Goal: Communication & Community: Participate in discussion

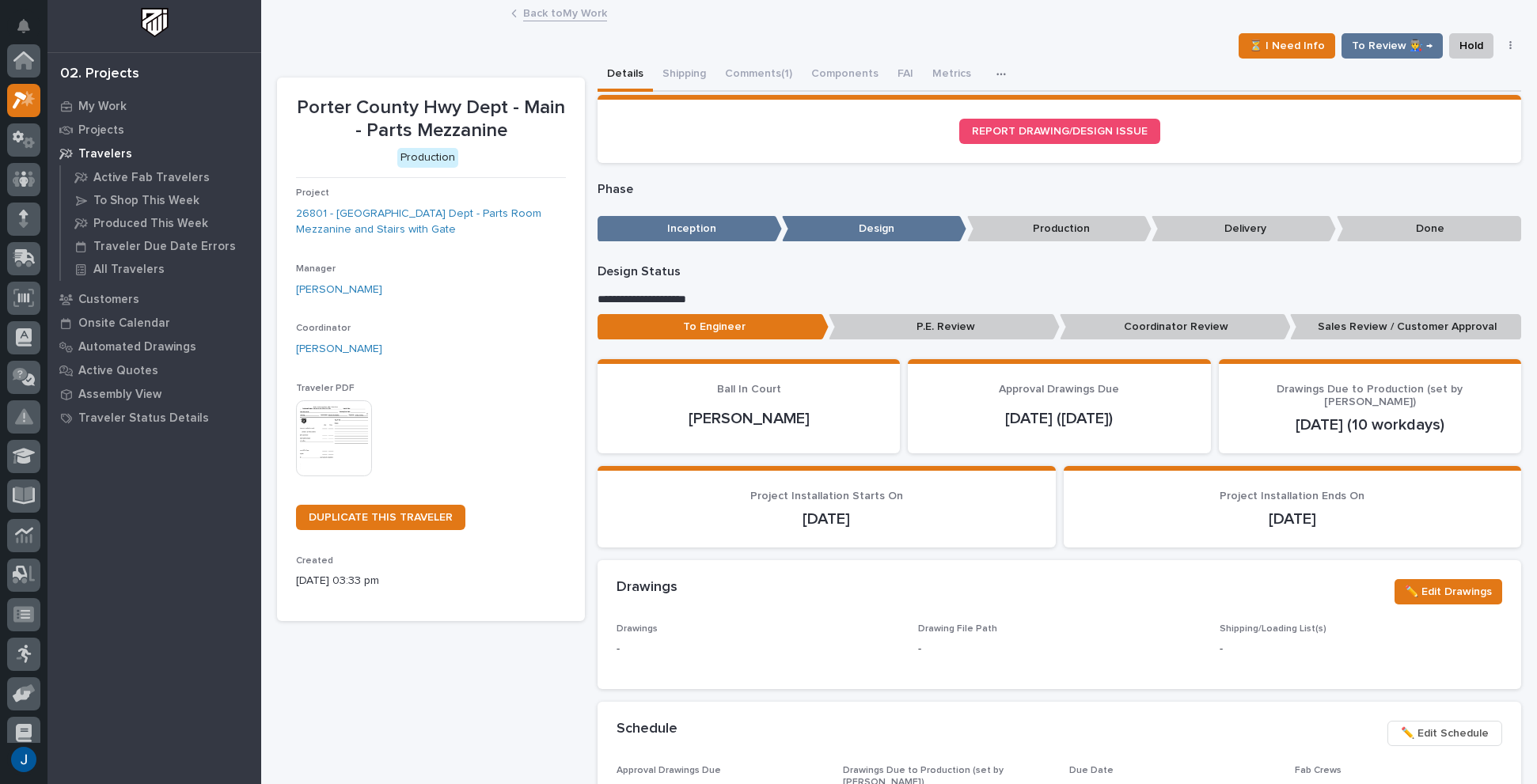
scroll to position [39, 0]
click at [103, 103] on p "My Work" at bounding box center [102, 107] width 49 height 15
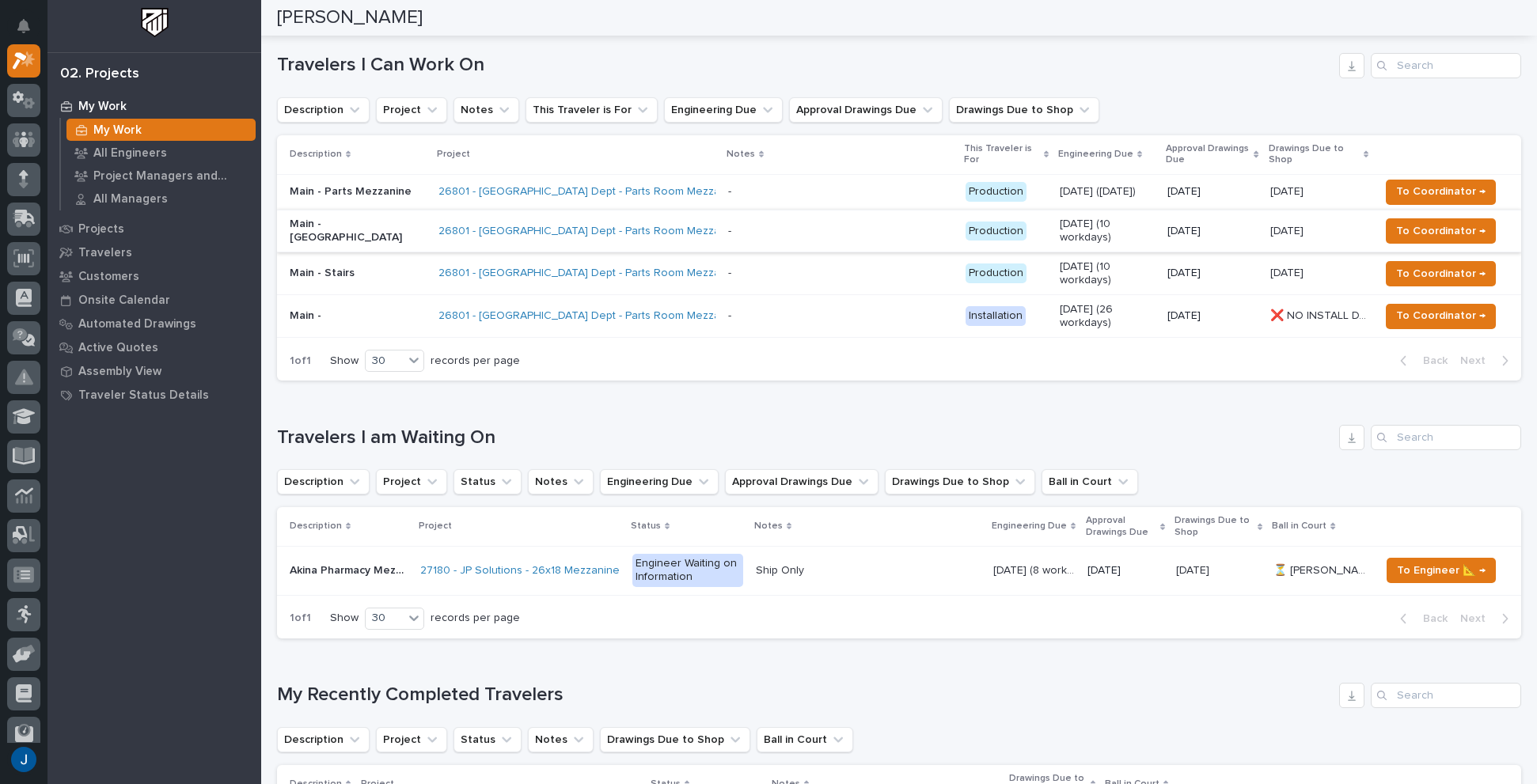
scroll to position [237, 0]
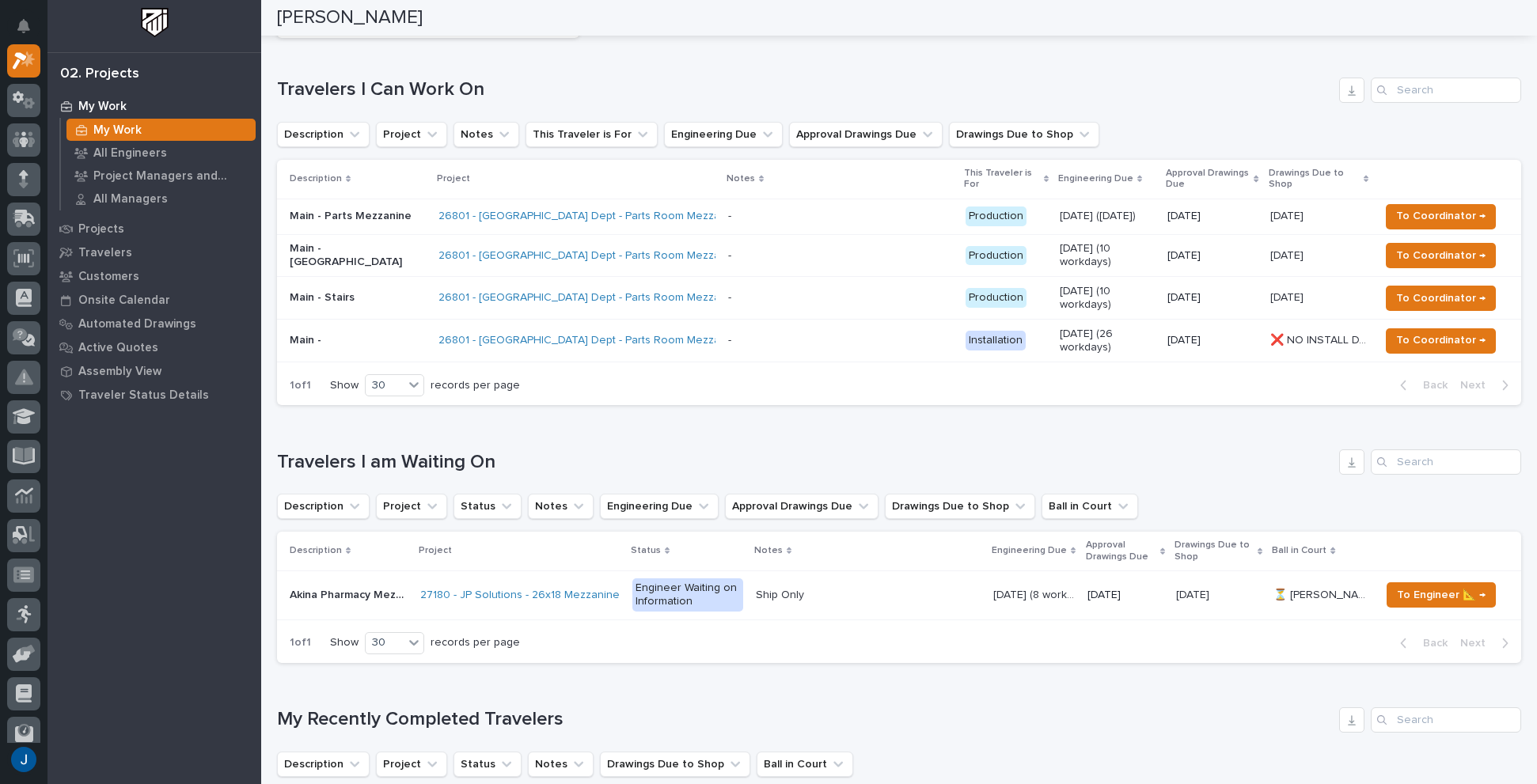
click at [306, 218] on p "Main - Parts Mezzanine" at bounding box center [358, 217] width 137 height 14
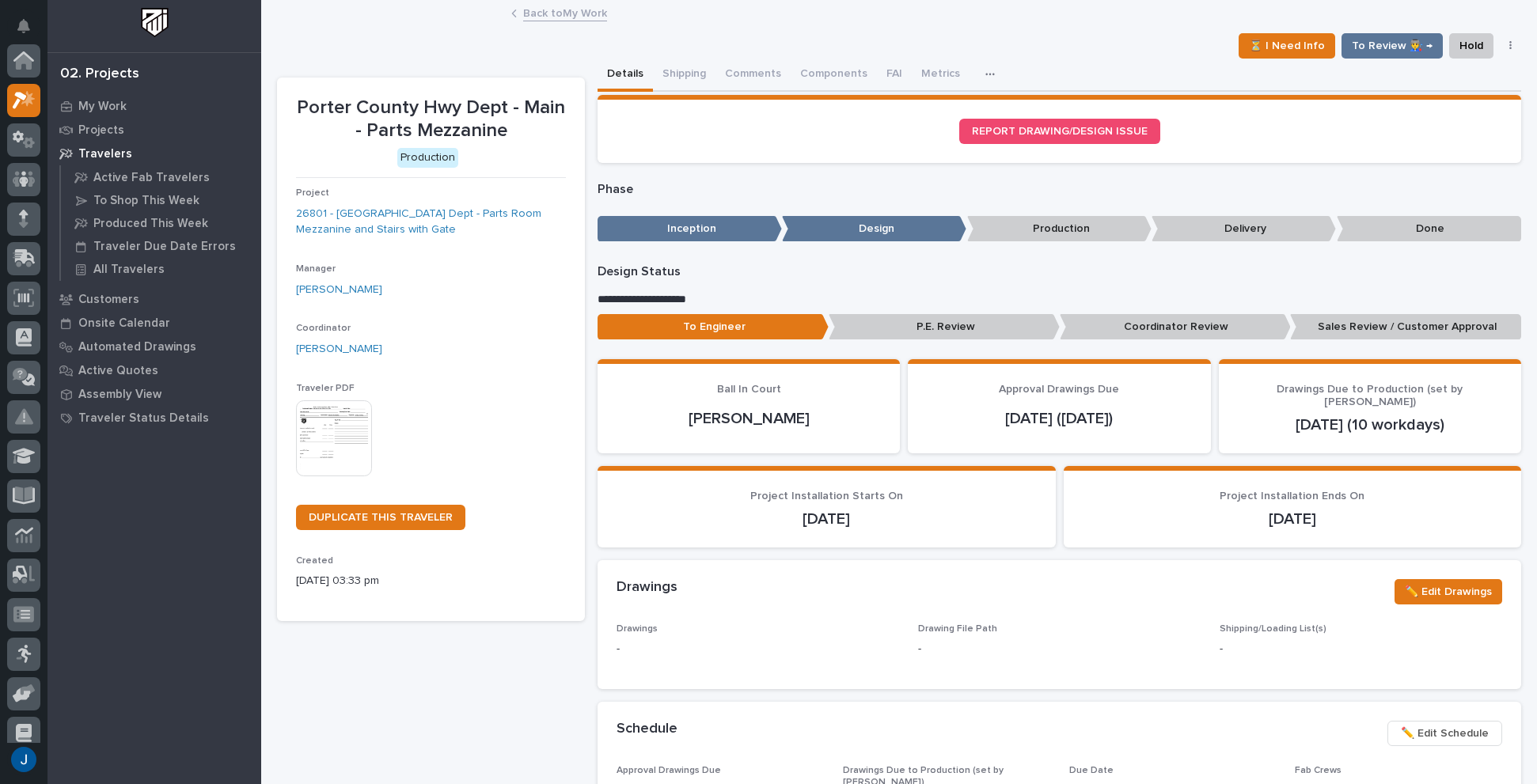
scroll to position [39, 0]
click at [754, 69] on button "Comments (1)" at bounding box center [758, 75] width 86 height 33
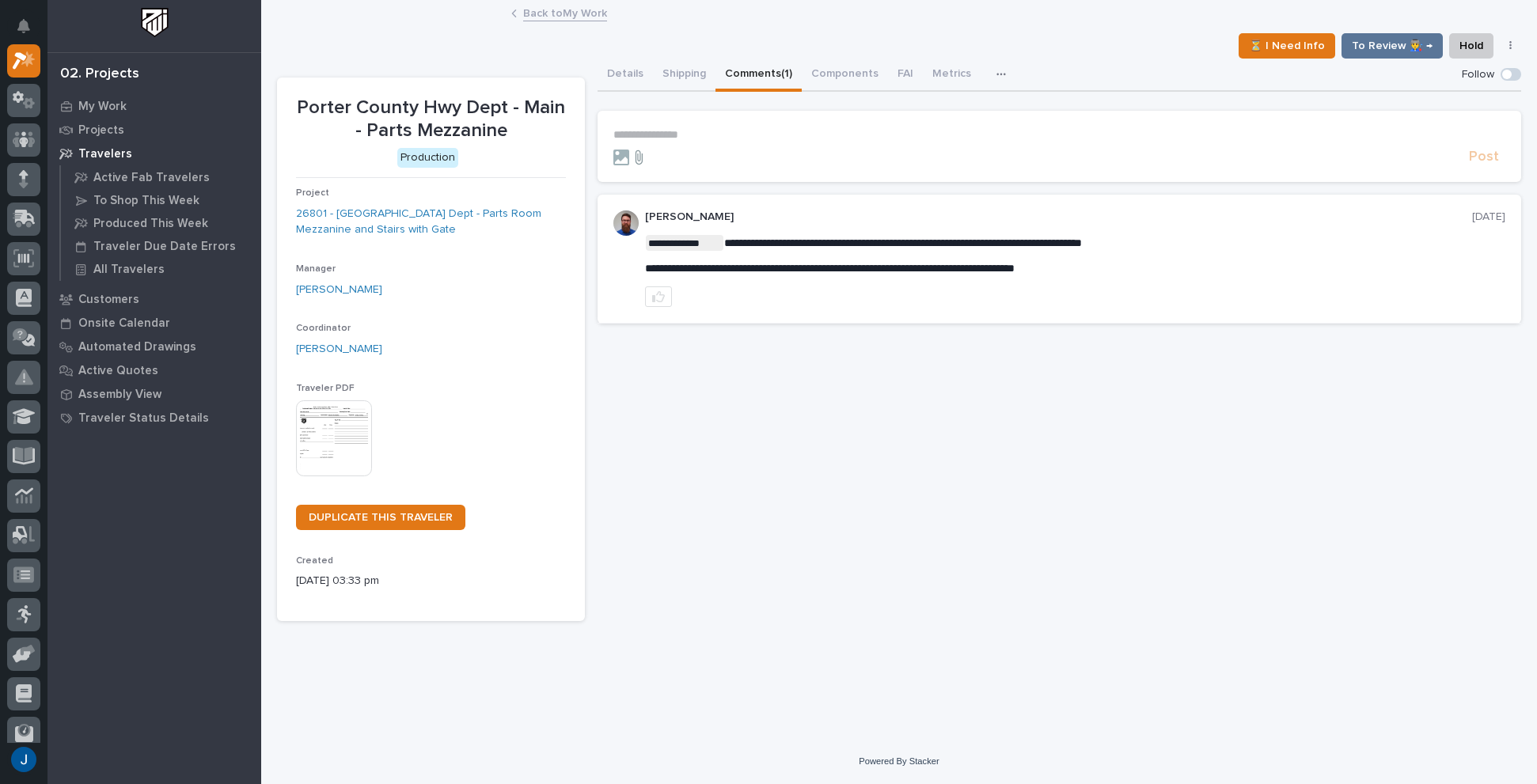
click at [645, 153] on icon at bounding box center [638, 157] width 19 height 16
click at [629, 149] on input "file" at bounding box center [629, 149] width 0 height 0
click at [644, 129] on p "**********" at bounding box center [1059, 135] width 892 height 14
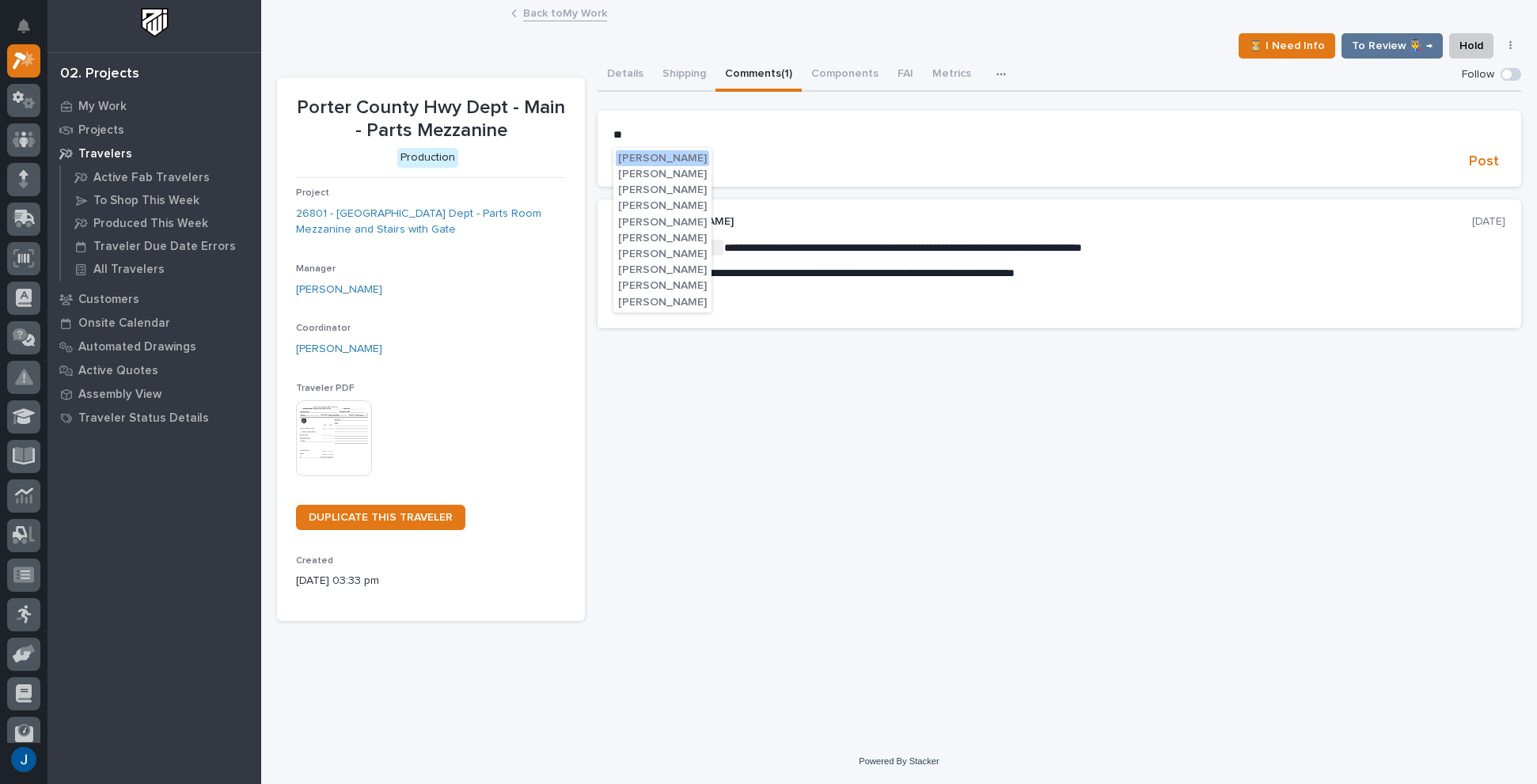
click at [632, 249] on span "[PERSON_NAME]" at bounding box center [662, 253] width 89 height 11
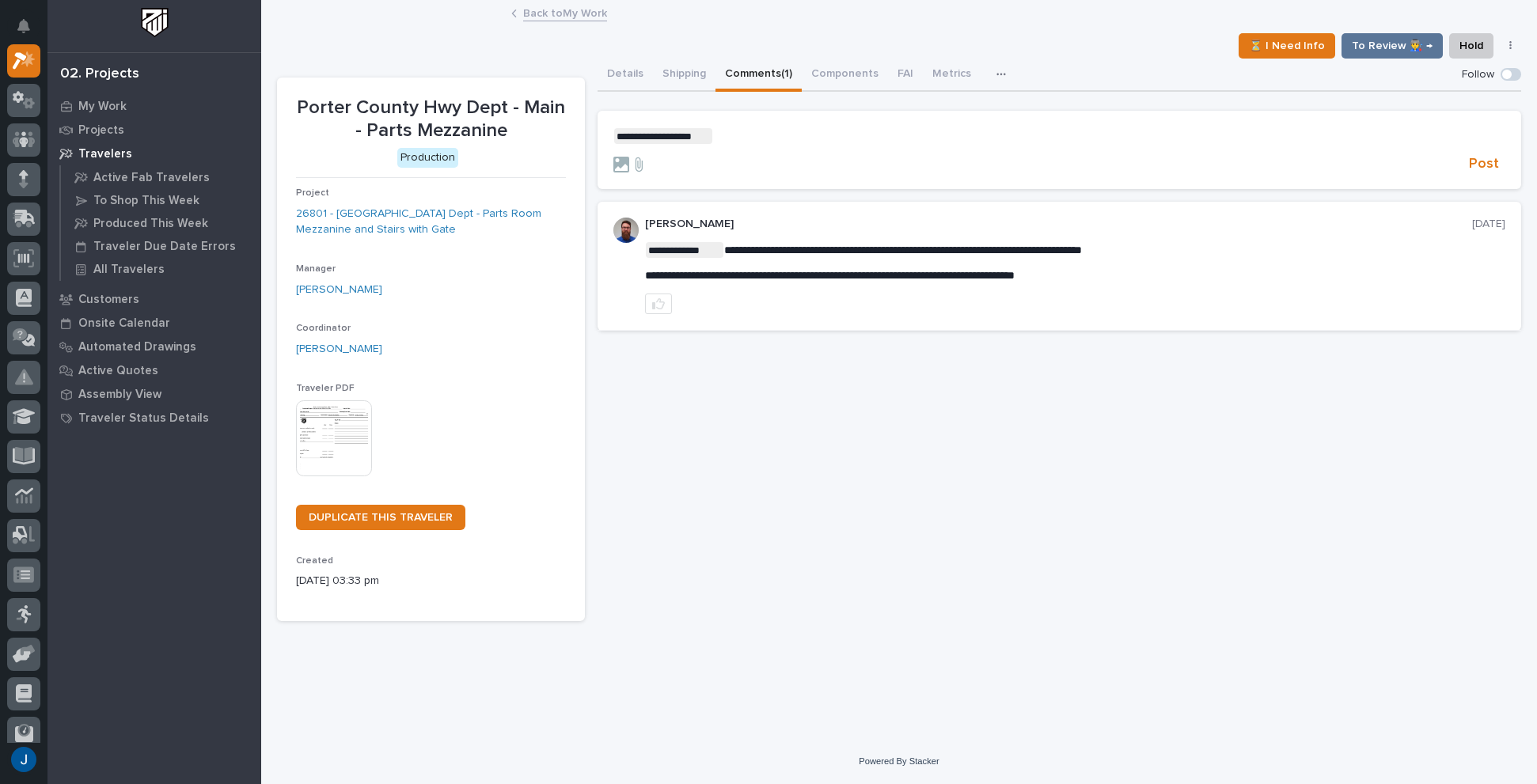
click at [717, 137] on p "**********" at bounding box center [1059, 136] width 892 height 16
click at [90, 102] on p "My Work" at bounding box center [102, 107] width 49 height 15
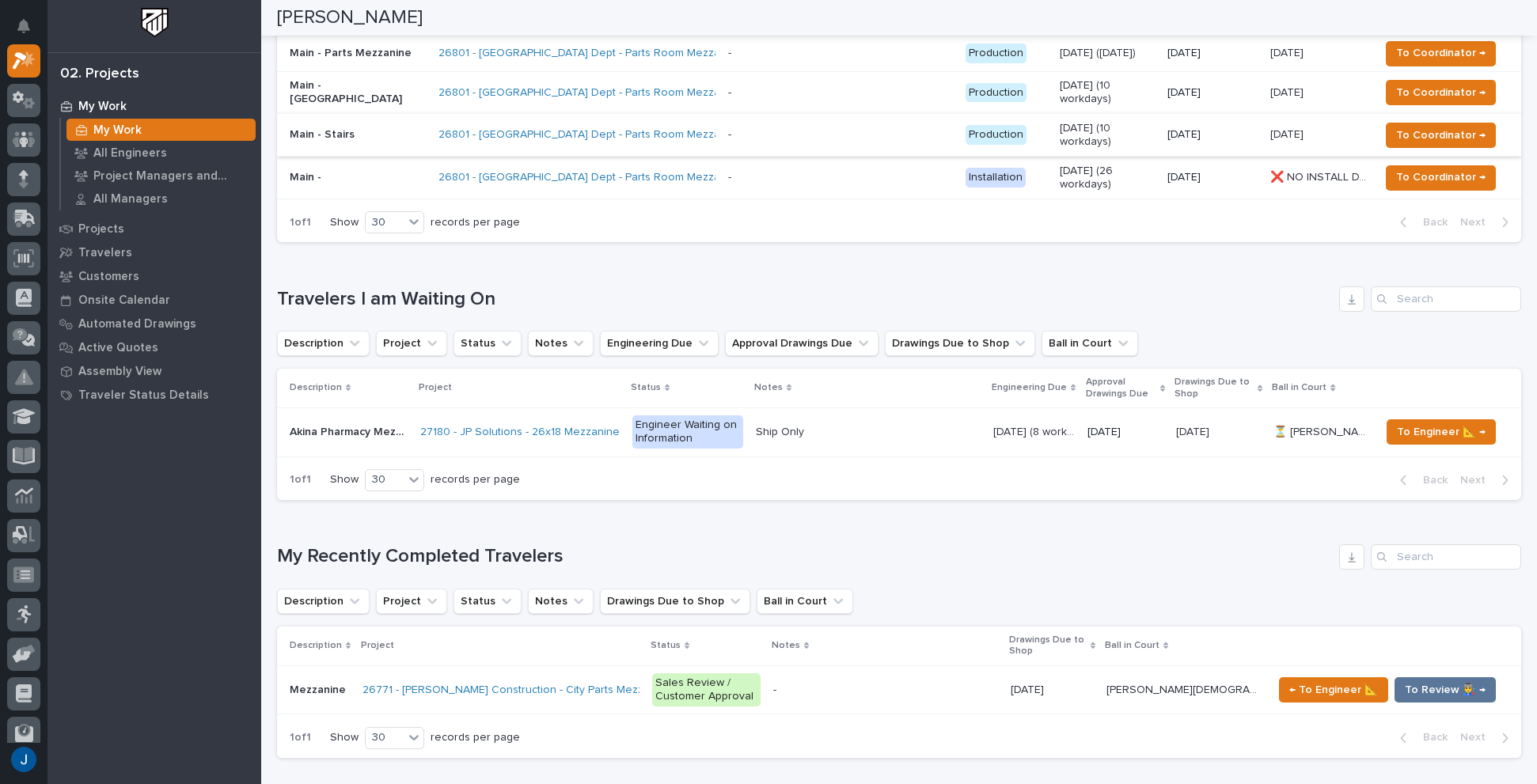
scroll to position [474, 0]
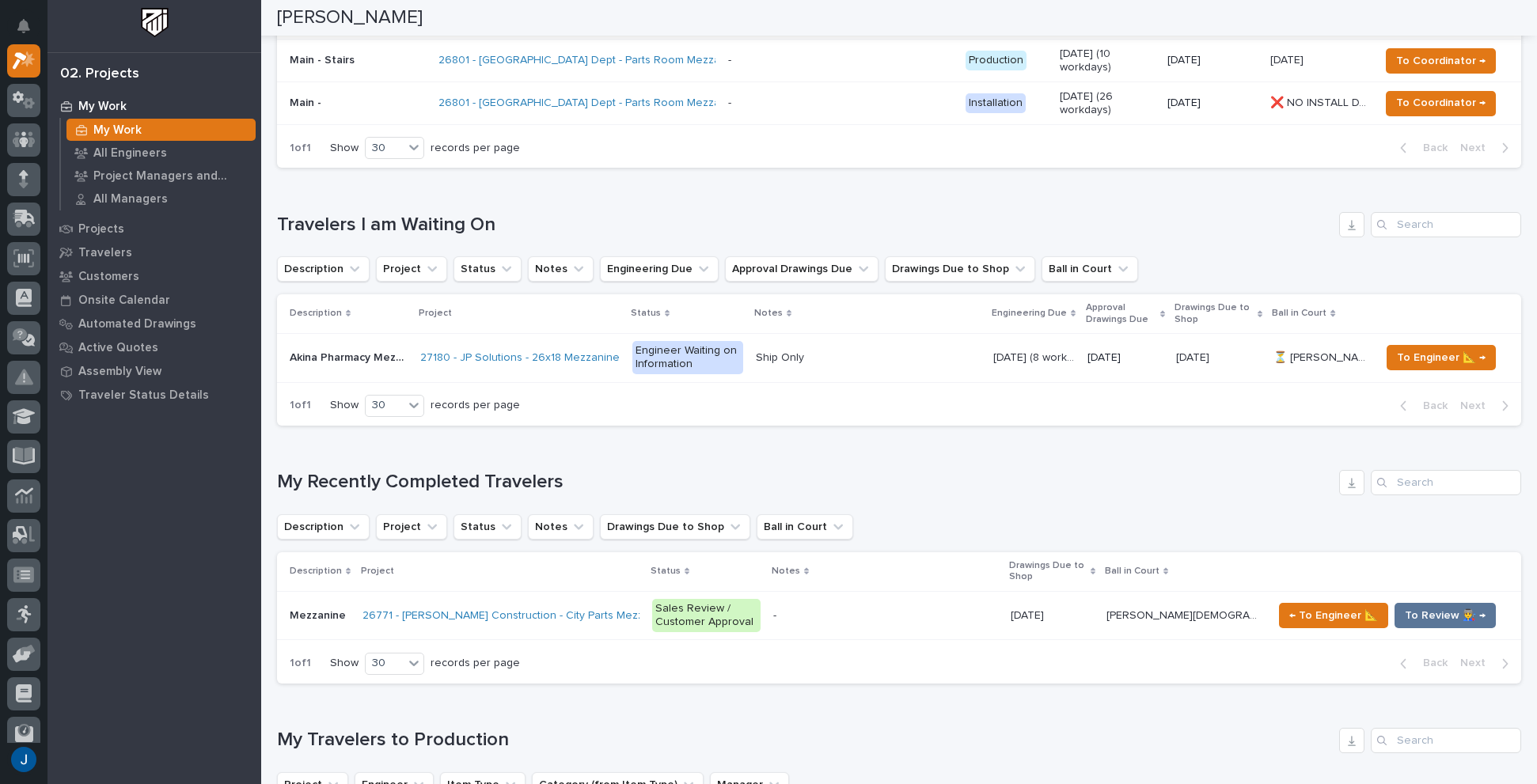
click at [317, 354] on p "Akina Pharmacy Mezzanine Addition" at bounding box center [350, 356] width 121 height 16
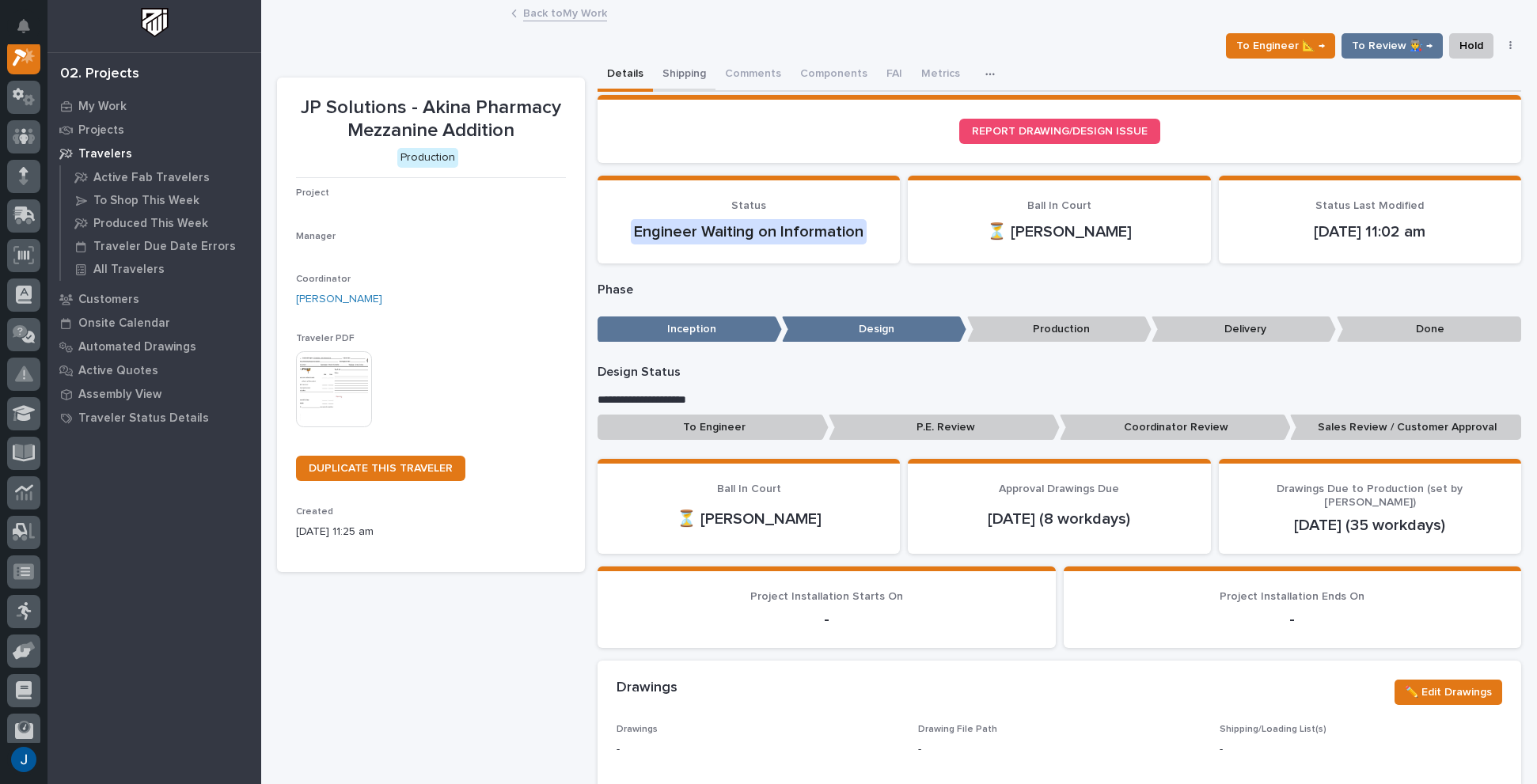
scroll to position [39, 0]
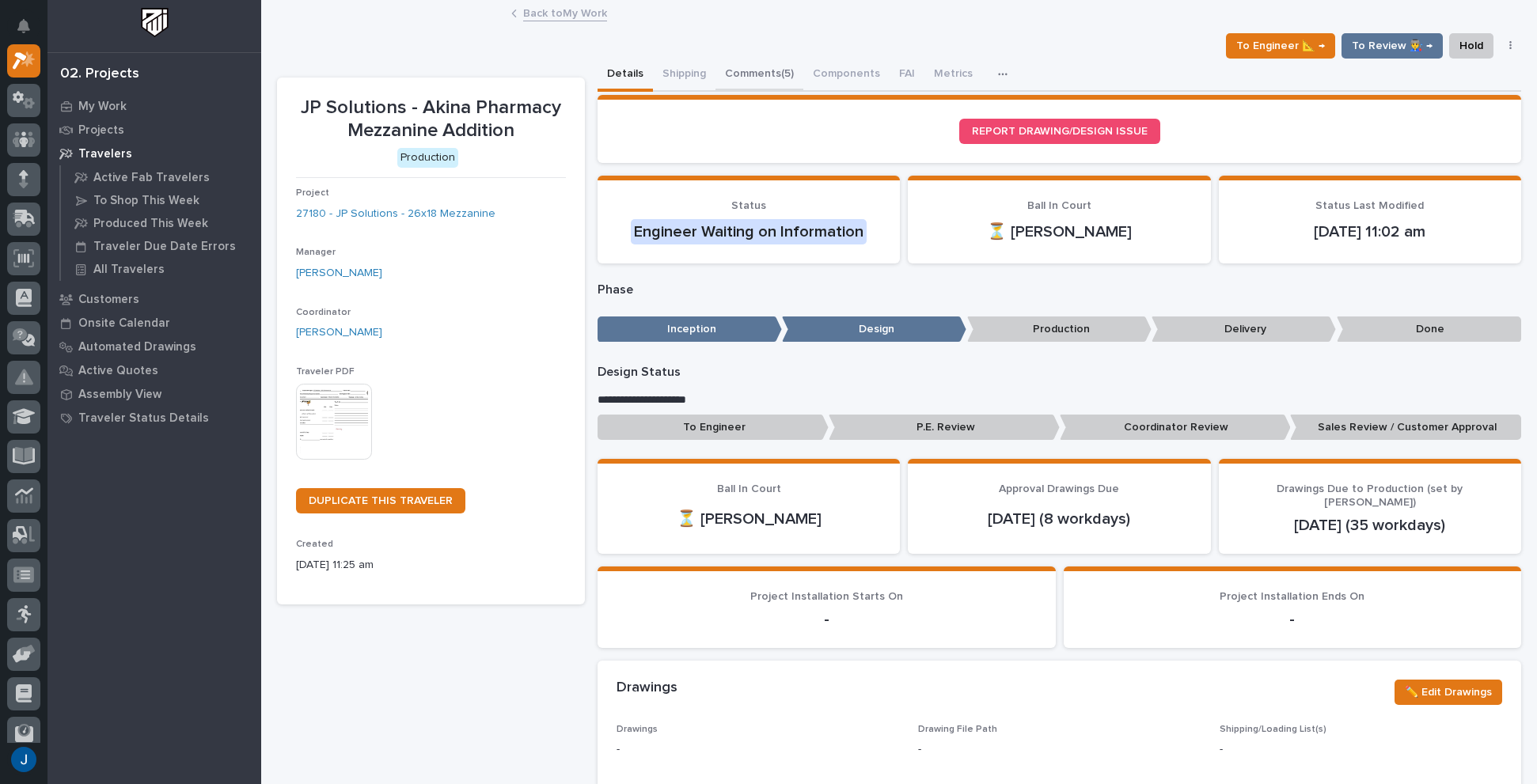
click at [752, 73] on button "Comments (5)" at bounding box center [759, 75] width 88 height 33
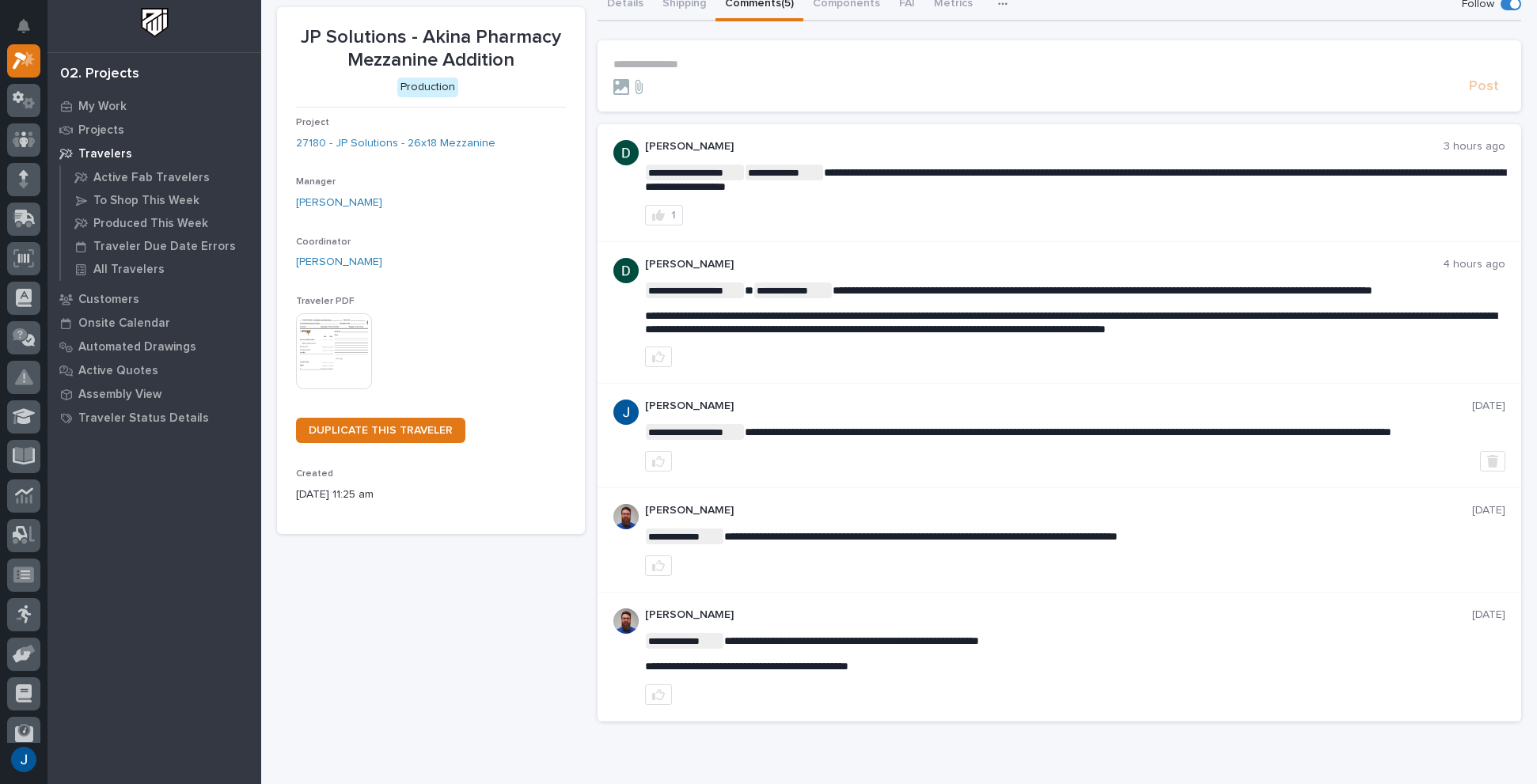
scroll to position [158, 0]
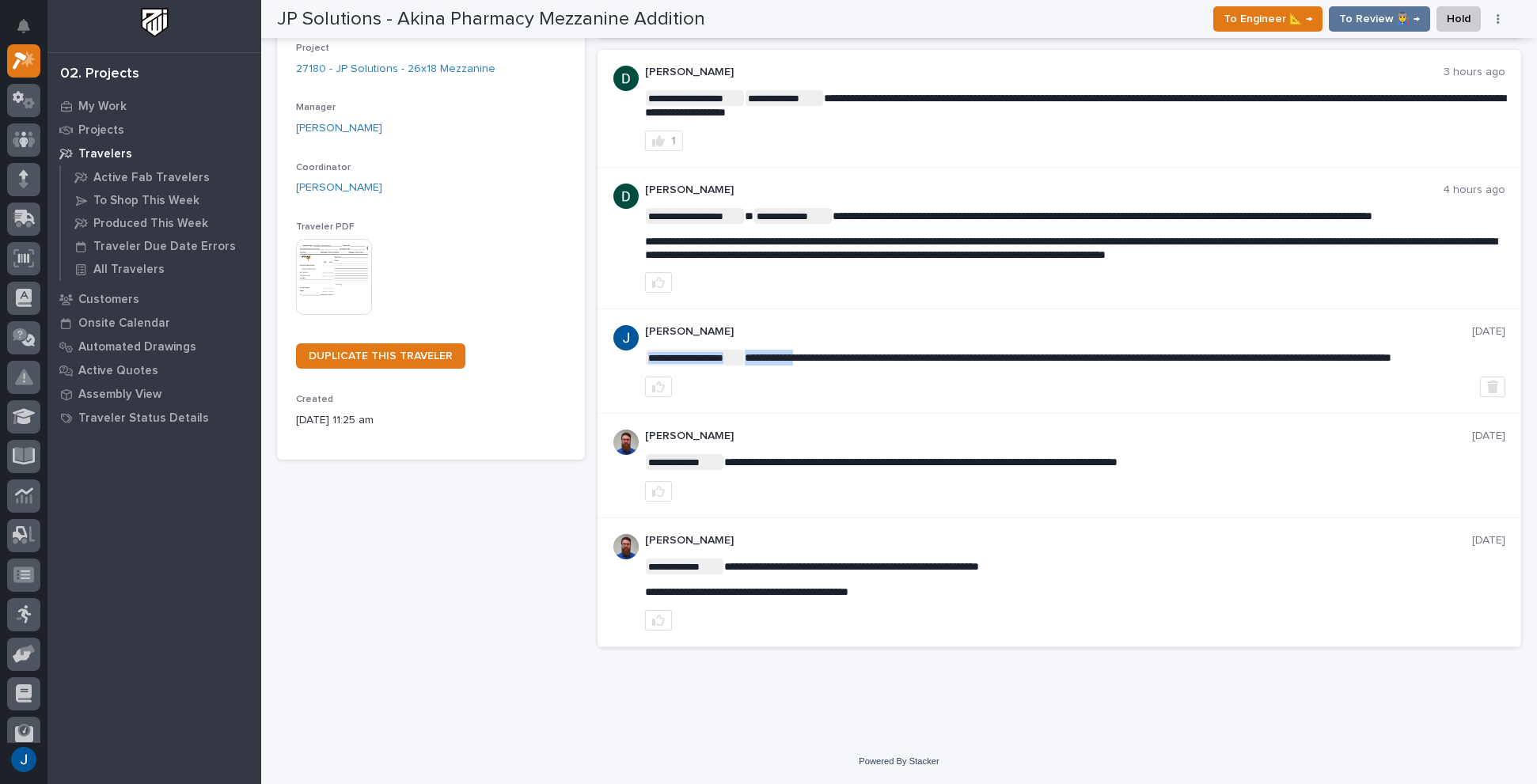
drag, startPoint x: 746, startPoint y: 354, endPoint x: 803, endPoint y: 354, distance: 57.0
click at [921, 387] on div "**********" at bounding box center [1075, 361] width 860 height 72
drag, startPoint x: 1097, startPoint y: 355, endPoint x: 747, endPoint y: 353, distance: 350.0
click at [747, 353] on span "**********" at bounding box center [1068, 357] width 647 height 11
click at [86, 108] on p "My Work" at bounding box center [102, 107] width 49 height 15
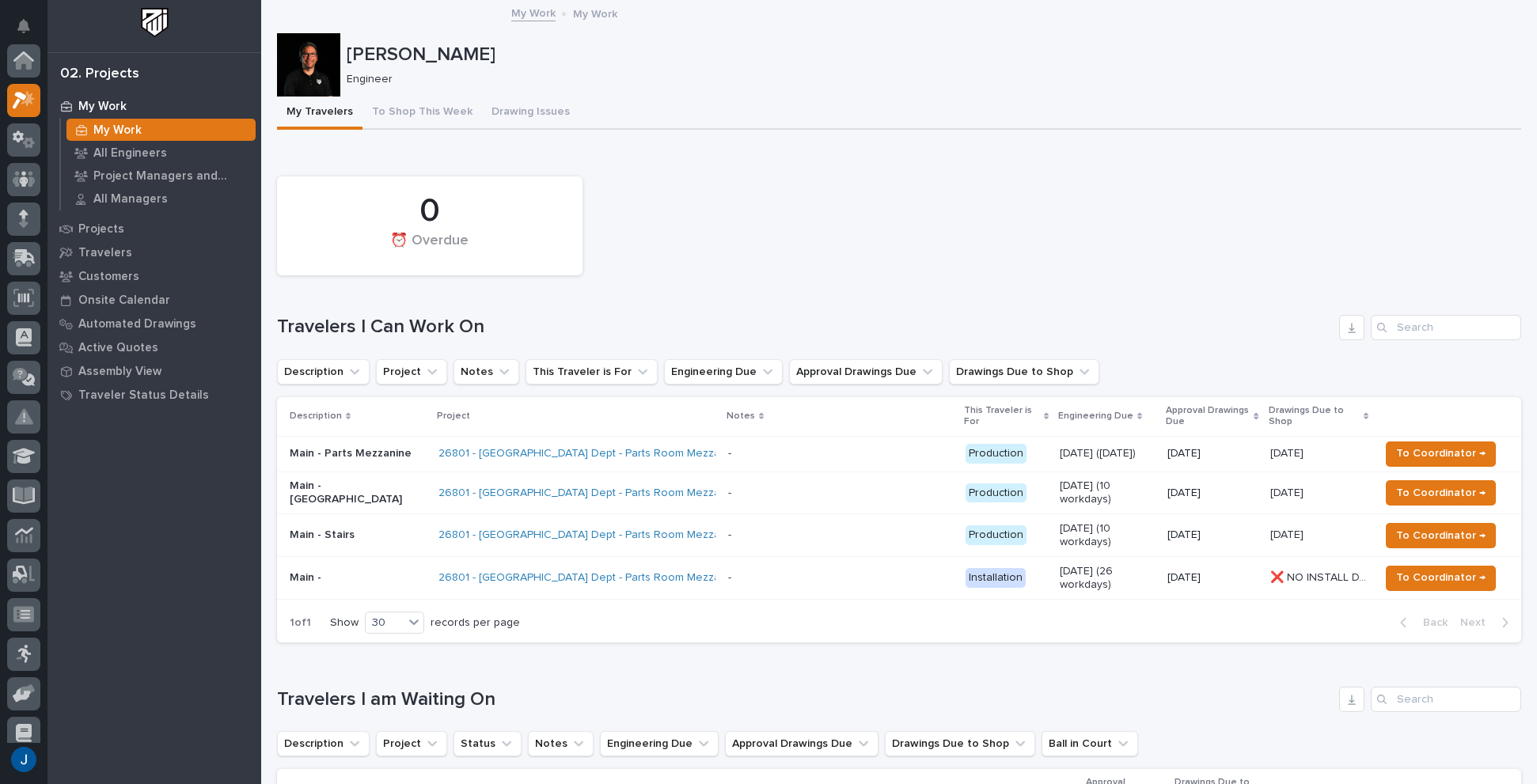
scroll to position [39, 0]
click at [298, 460] on p "Main - Parts Mezzanine" at bounding box center [358, 454] width 137 height 14
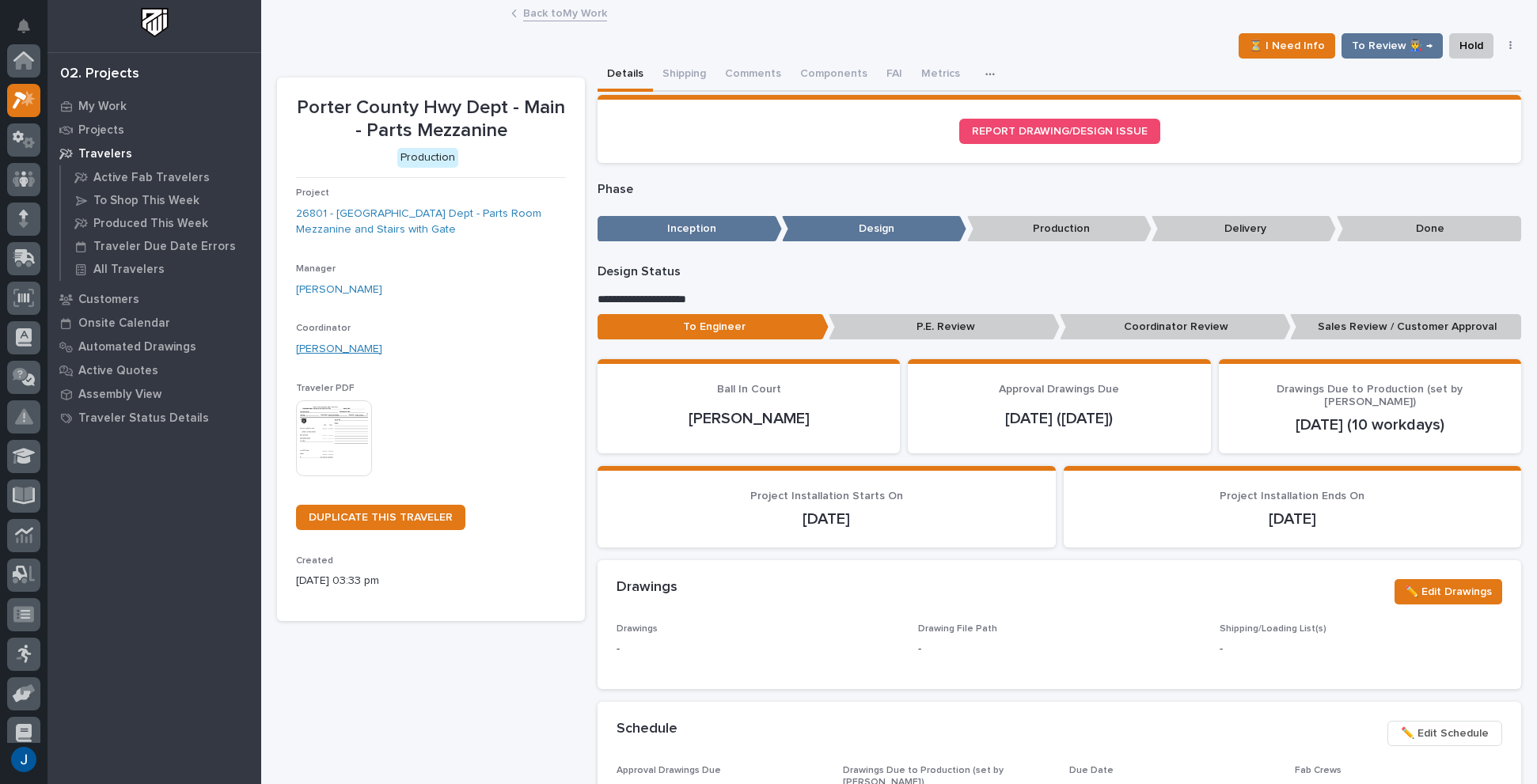
scroll to position [39, 0]
click at [738, 75] on button "Comments (1)" at bounding box center [758, 75] width 86 height 33
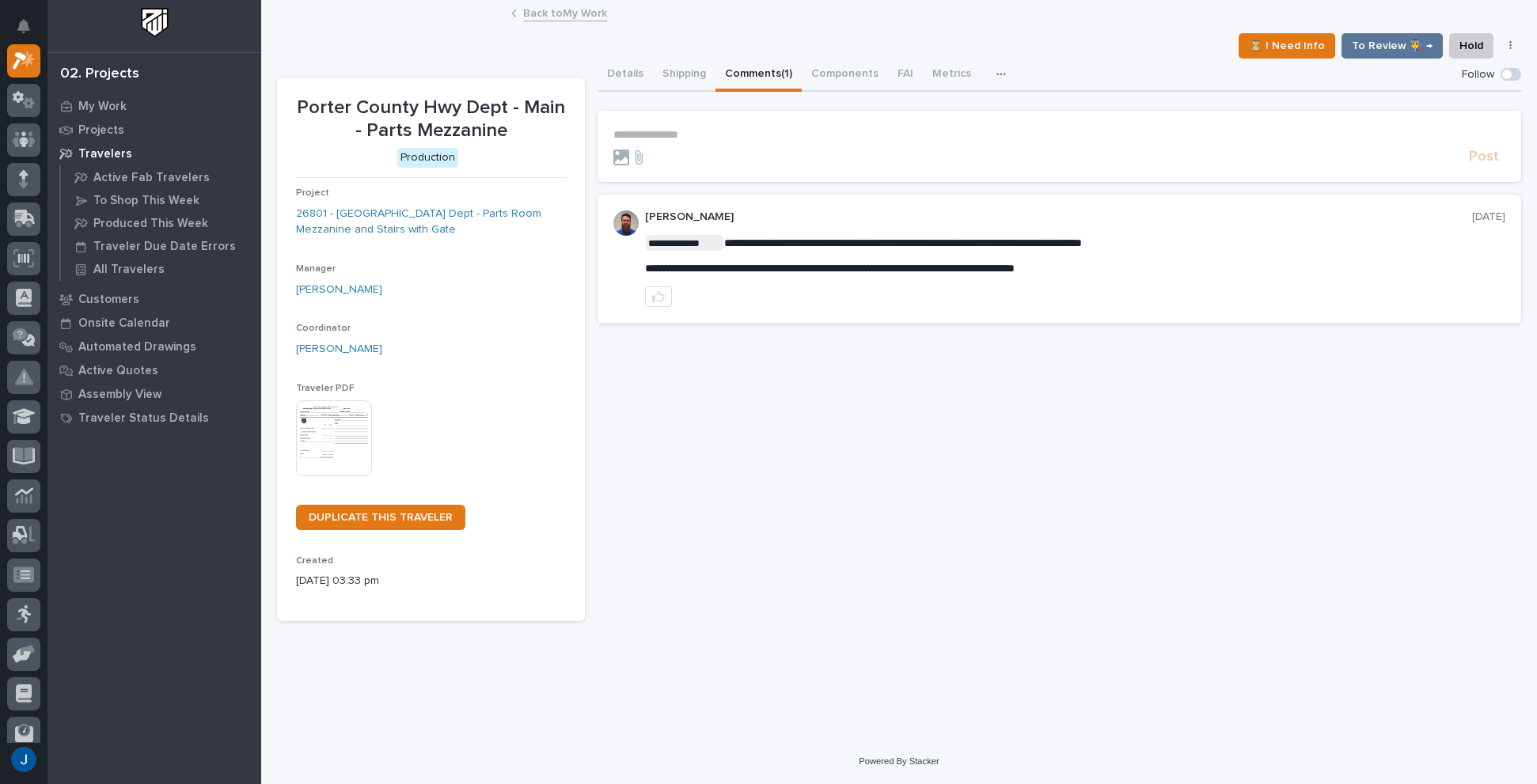
click at [630, 136] on p "**********" at bounding box center [1059, 135] width 892 height 14
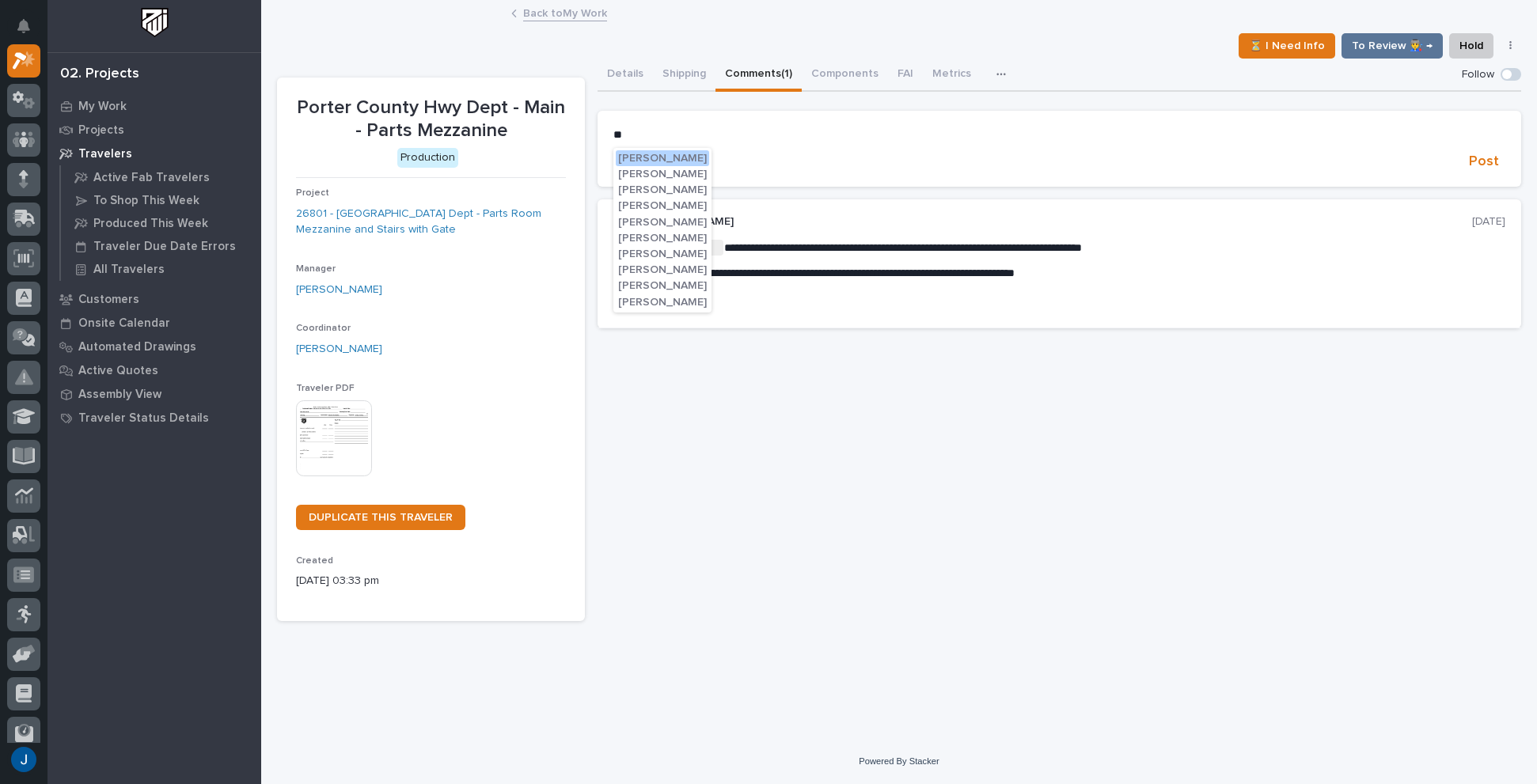
click at [648, 256] on span "[PERSON_NAME]" at bounding box center [662, 253] width 89 height 11
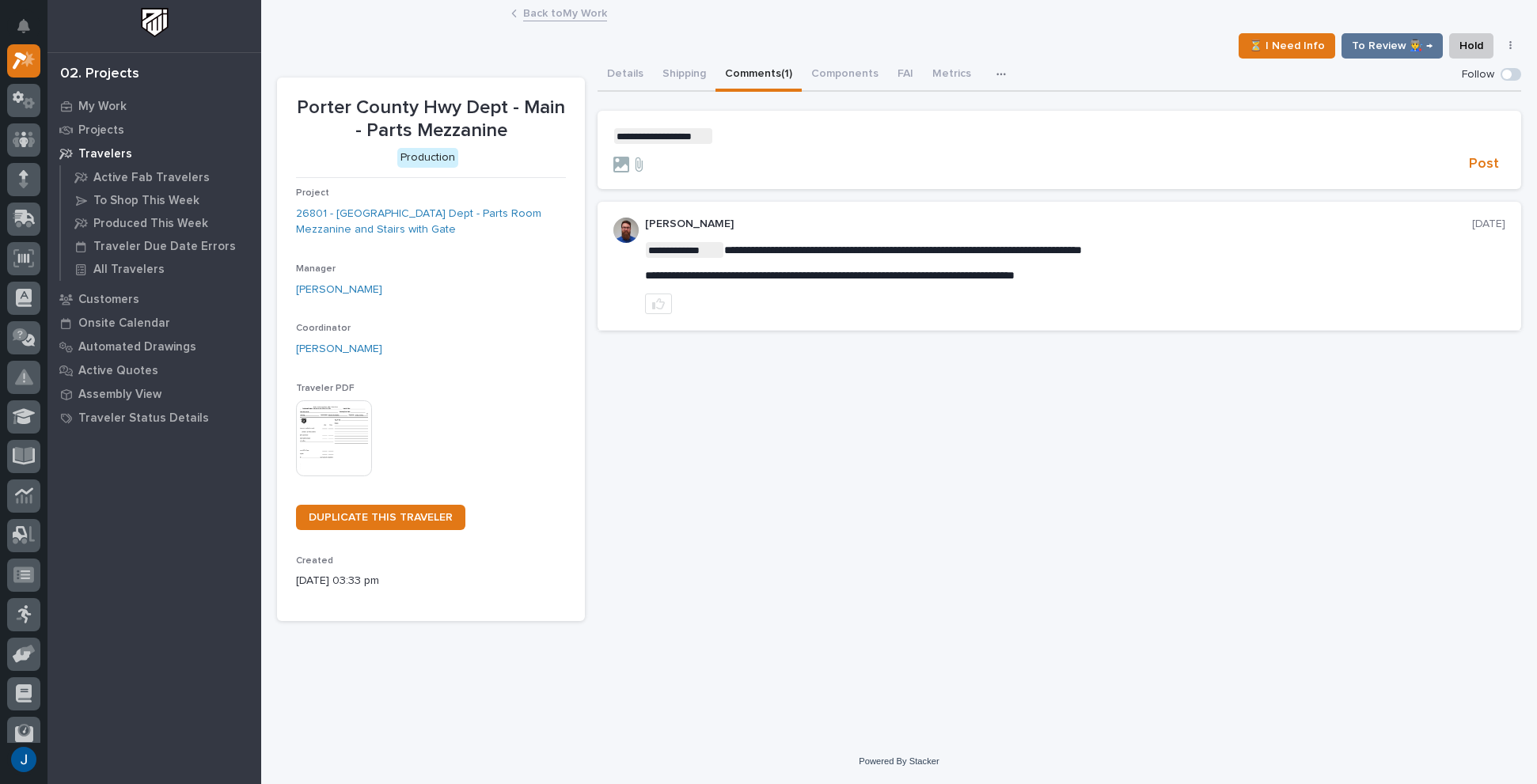
click at [741, 134] on p "**********" at bounding box center [1059, 136] width 892 height 16
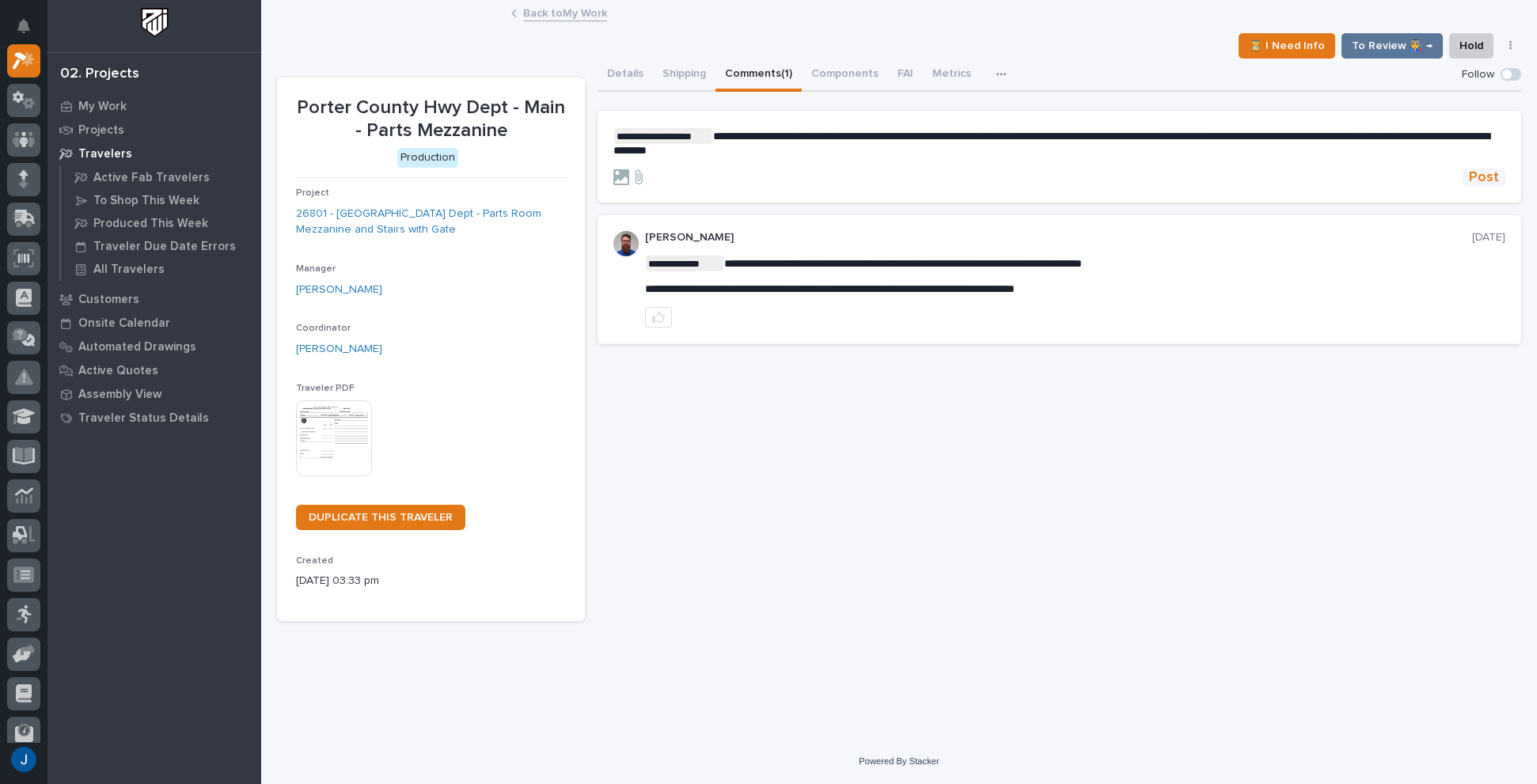
click at [1482, 177] on span "Post" at bounding box center [1483, 177] width 30 height 18
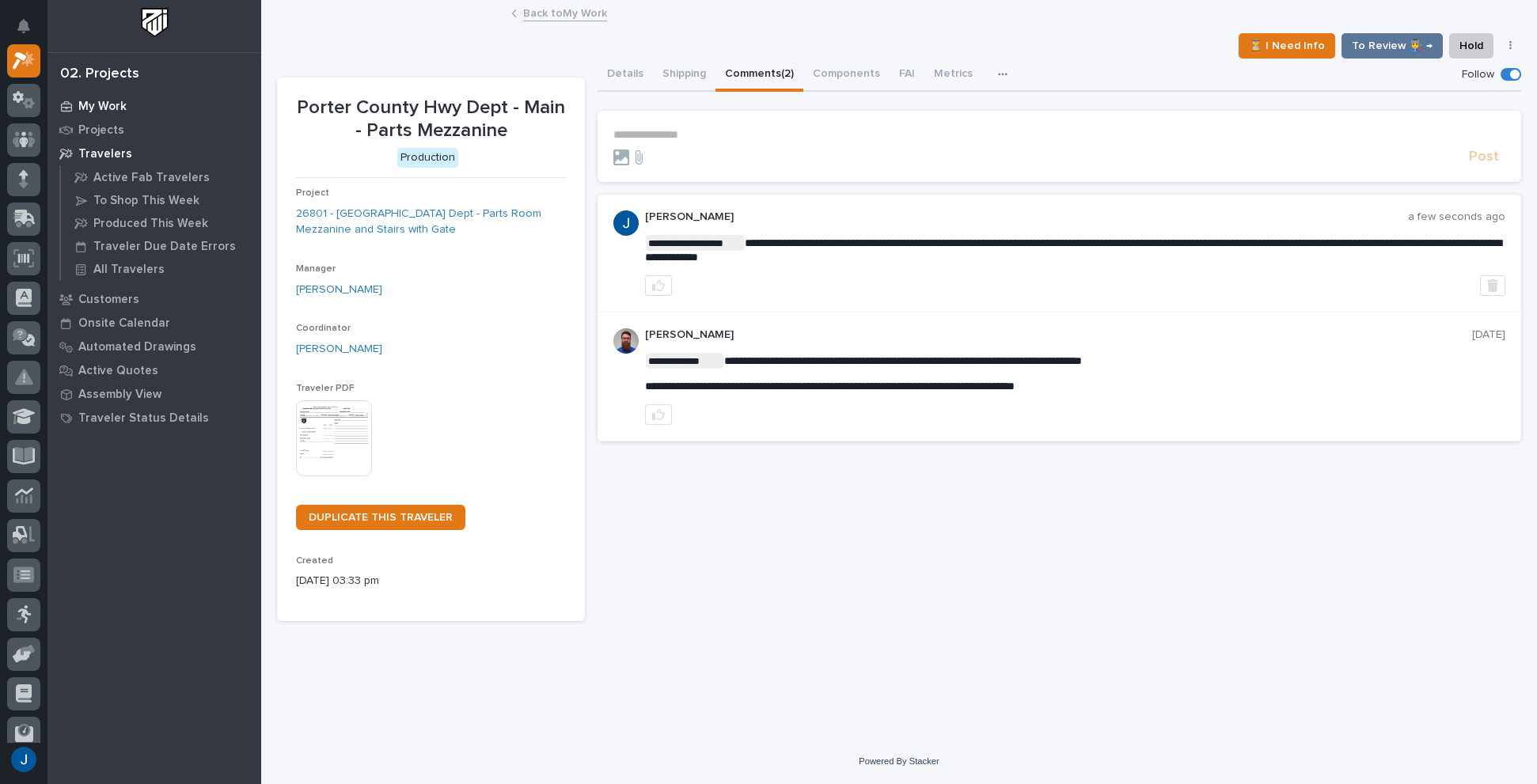
click at [98, 103] on p "My Work" at bounding box center [102, 107] width 49 height 15
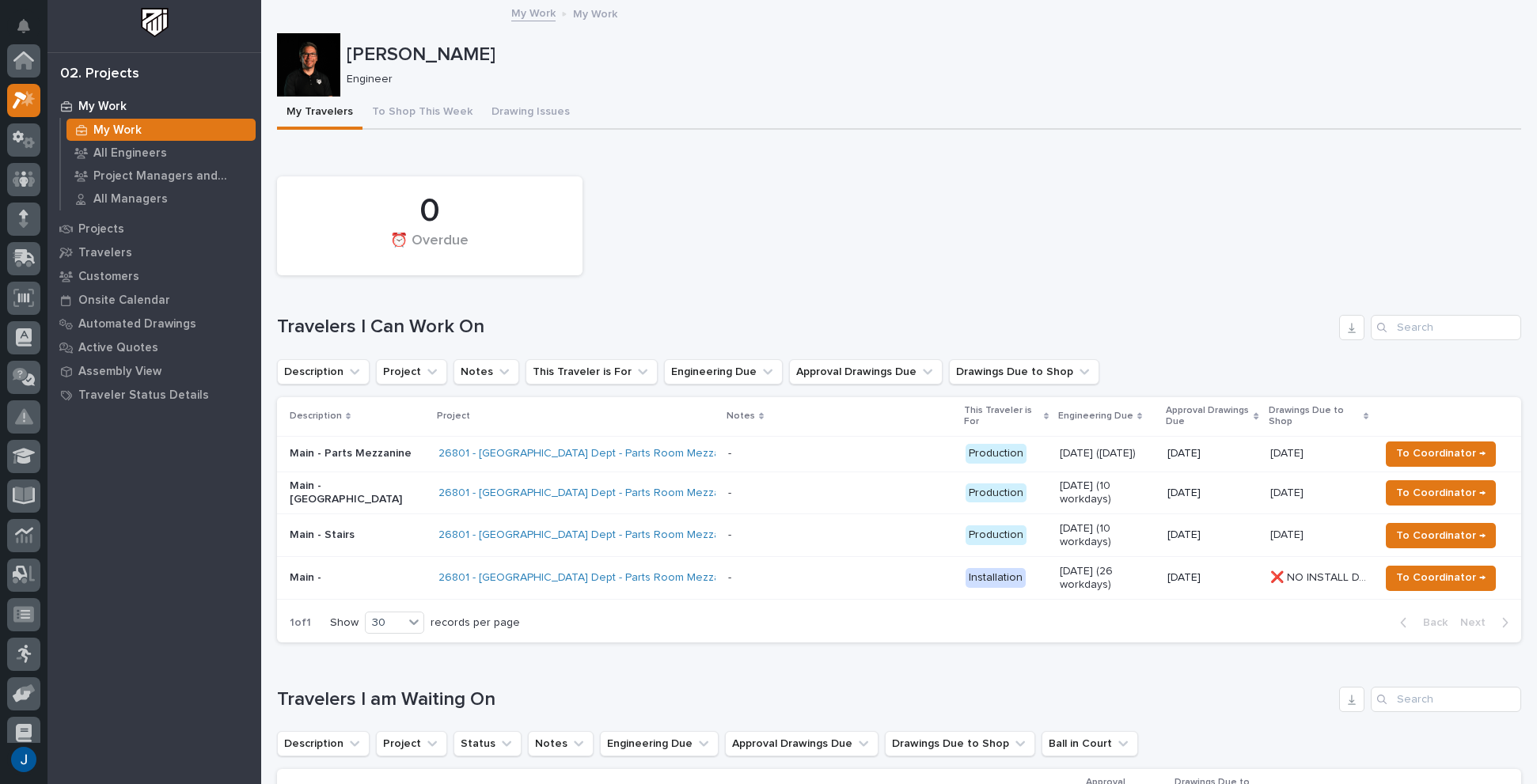
scroll to position [39, 0]
click at [307, 452] on p "Main - Parts Mezzanine" at bounding box center [358, 454] width 137 height 14
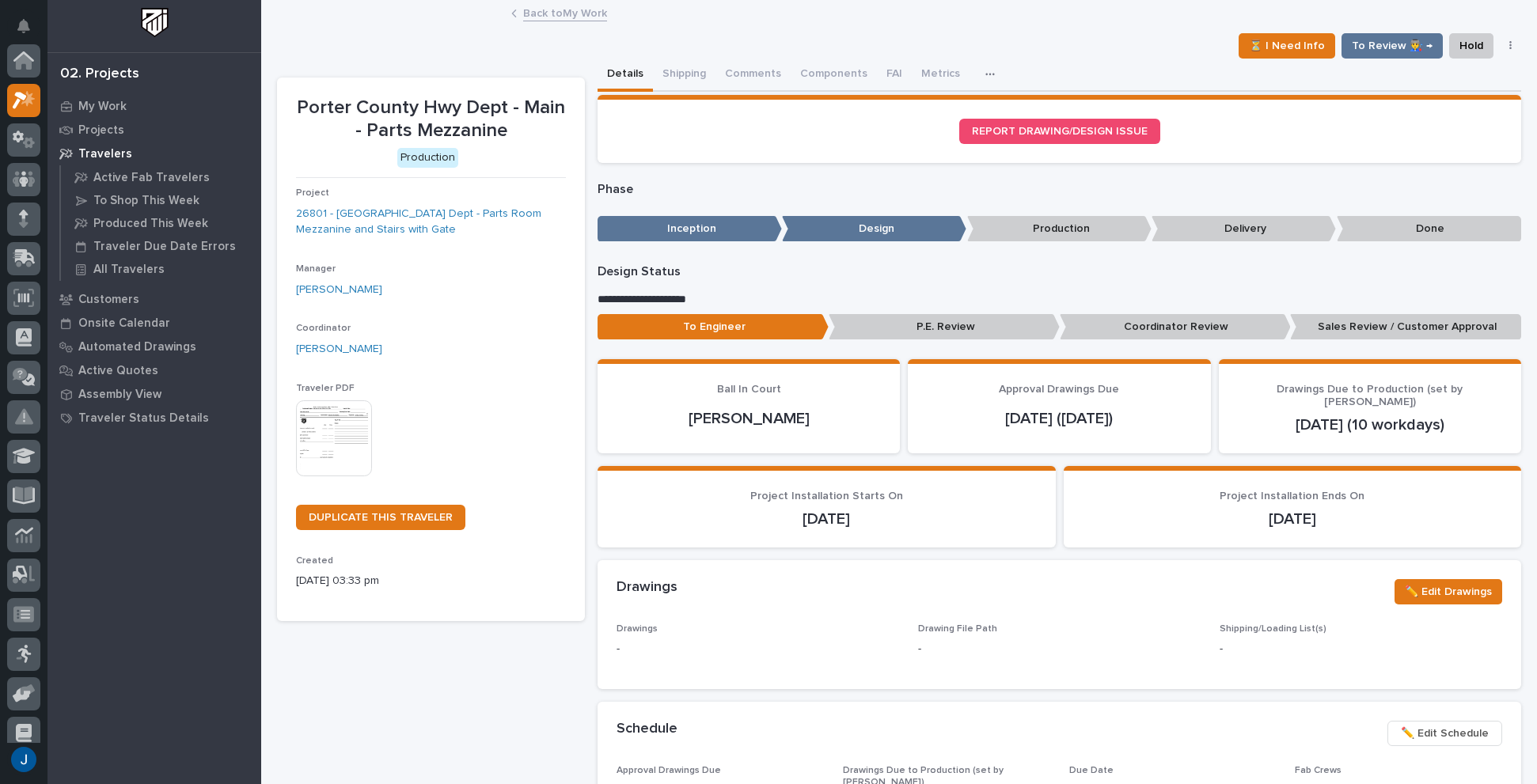
scroll to position [39, 0]
click at [1117, 325] on p "Coordinator Review" at bounding box center [1175, 327] width 231 height 26
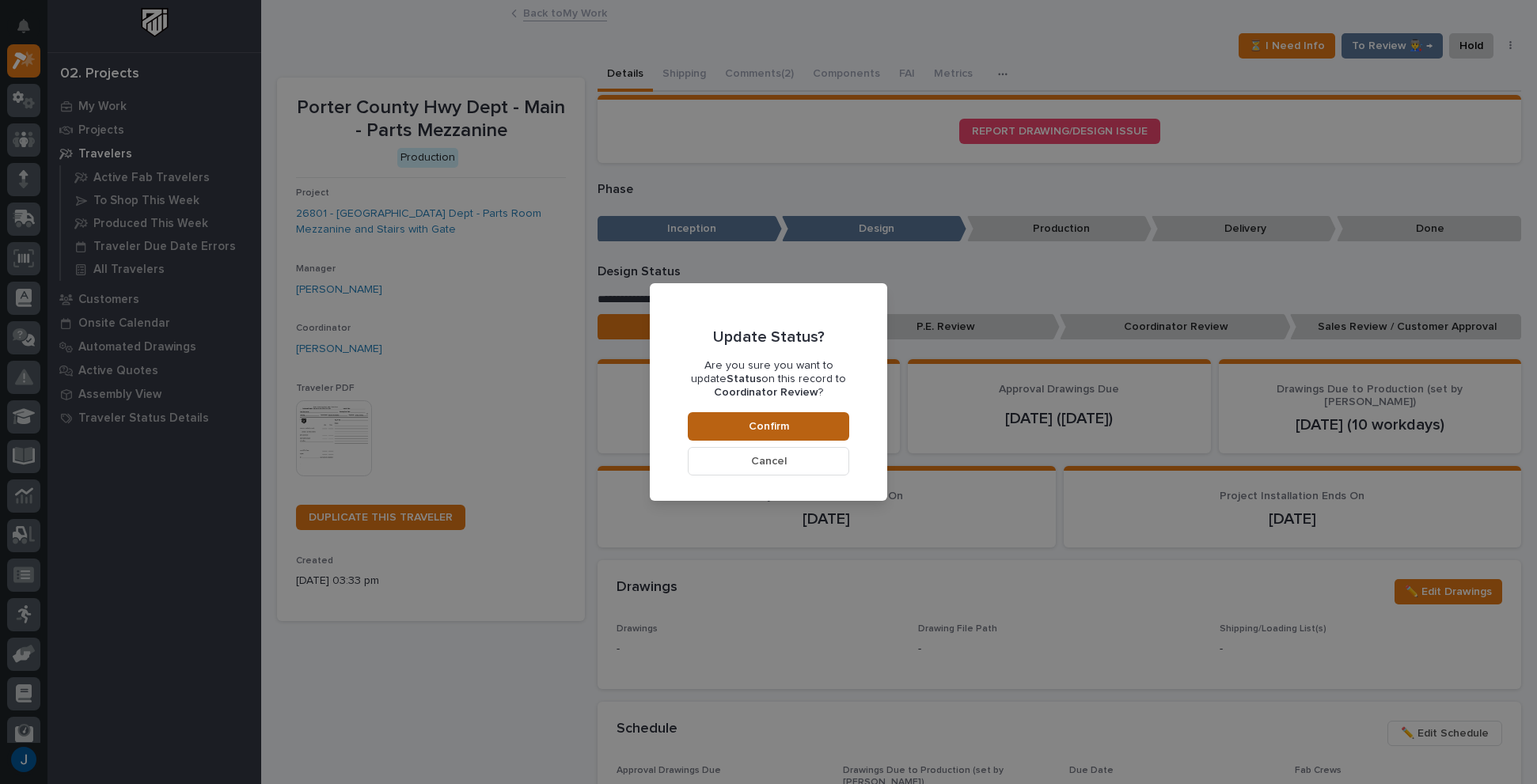
click at [758, 423] on span "Confirm" at bounding box center [768, 427] width 40 height 15
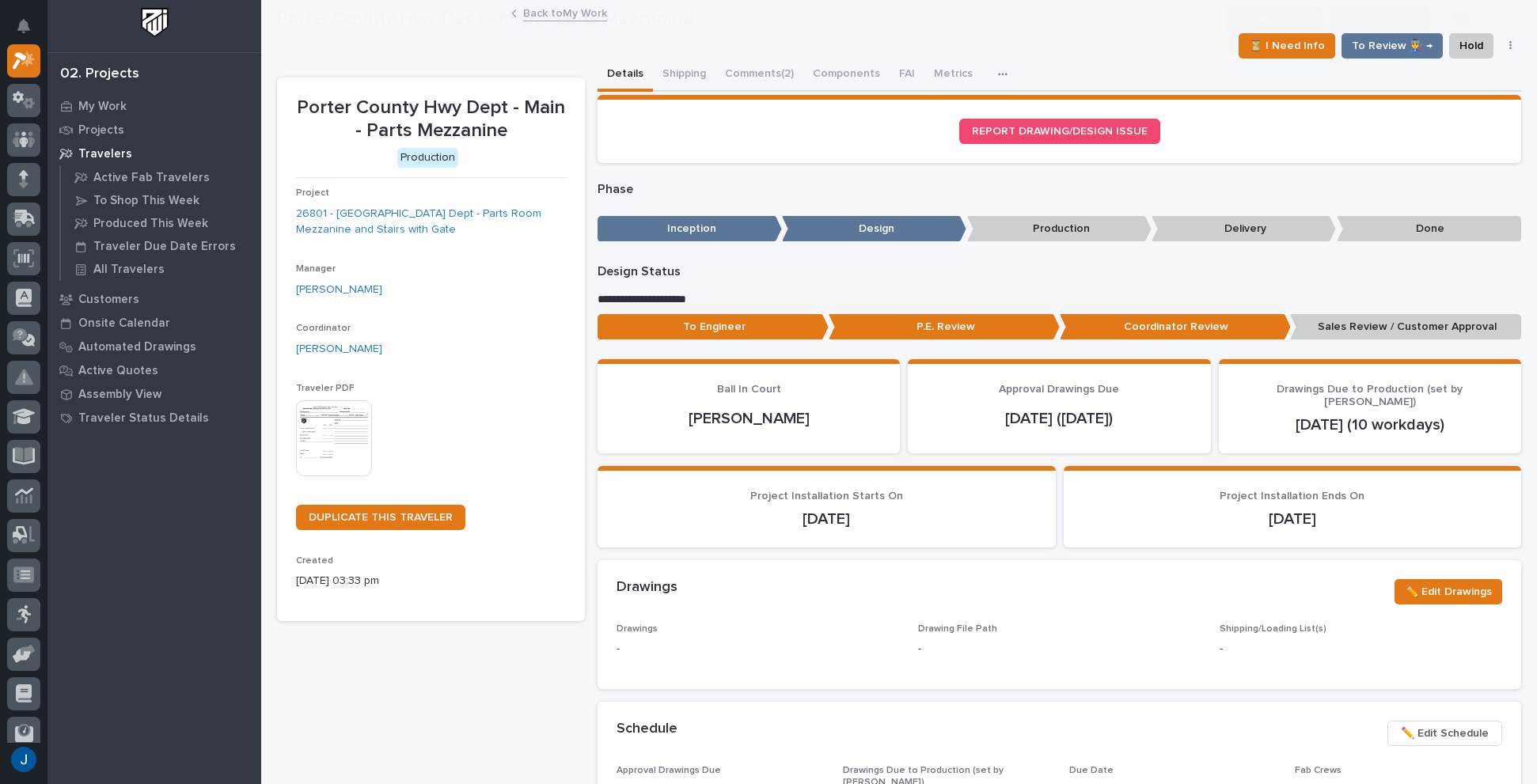
scroll to position [94, 0]
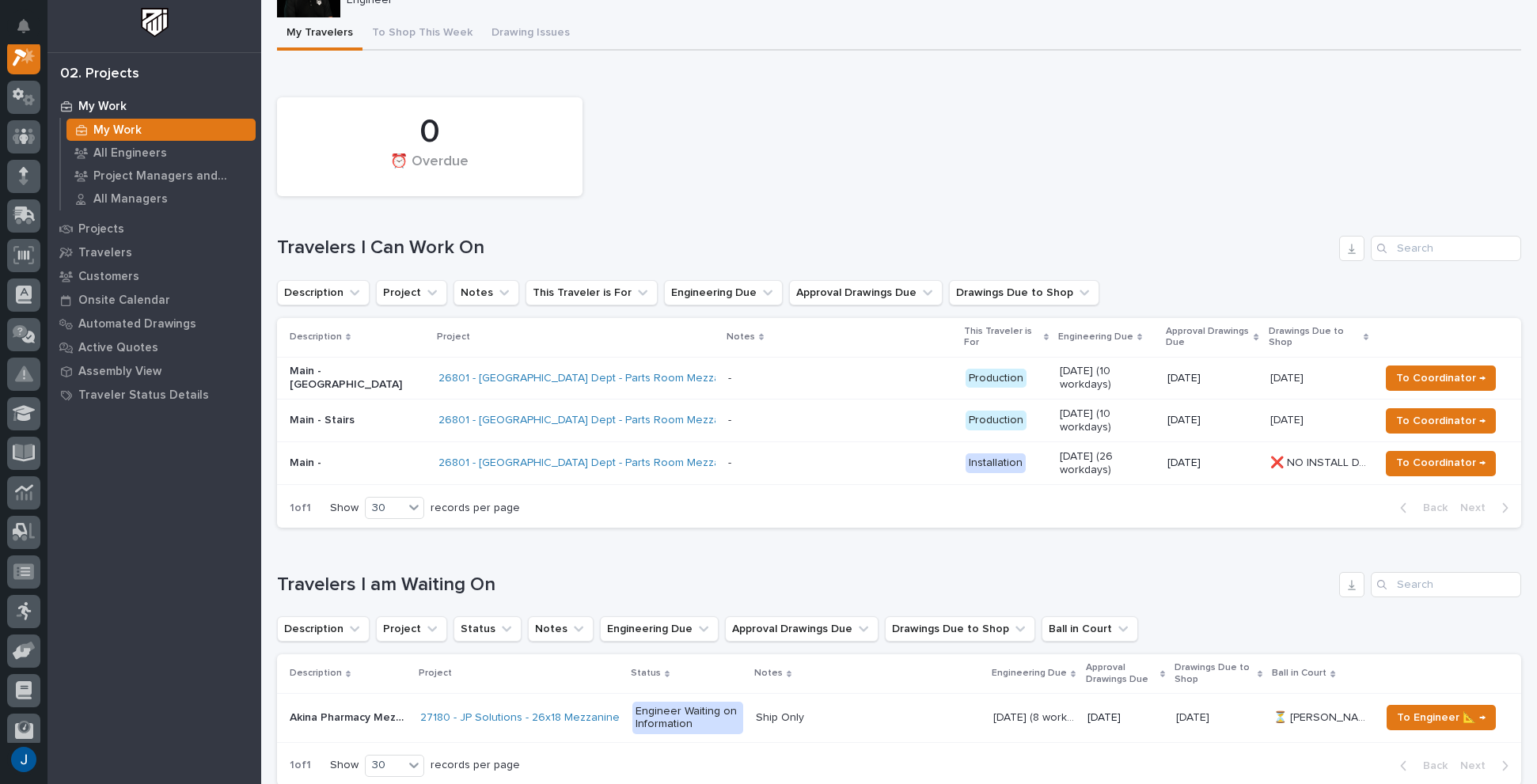
scroll to position [237, 0]
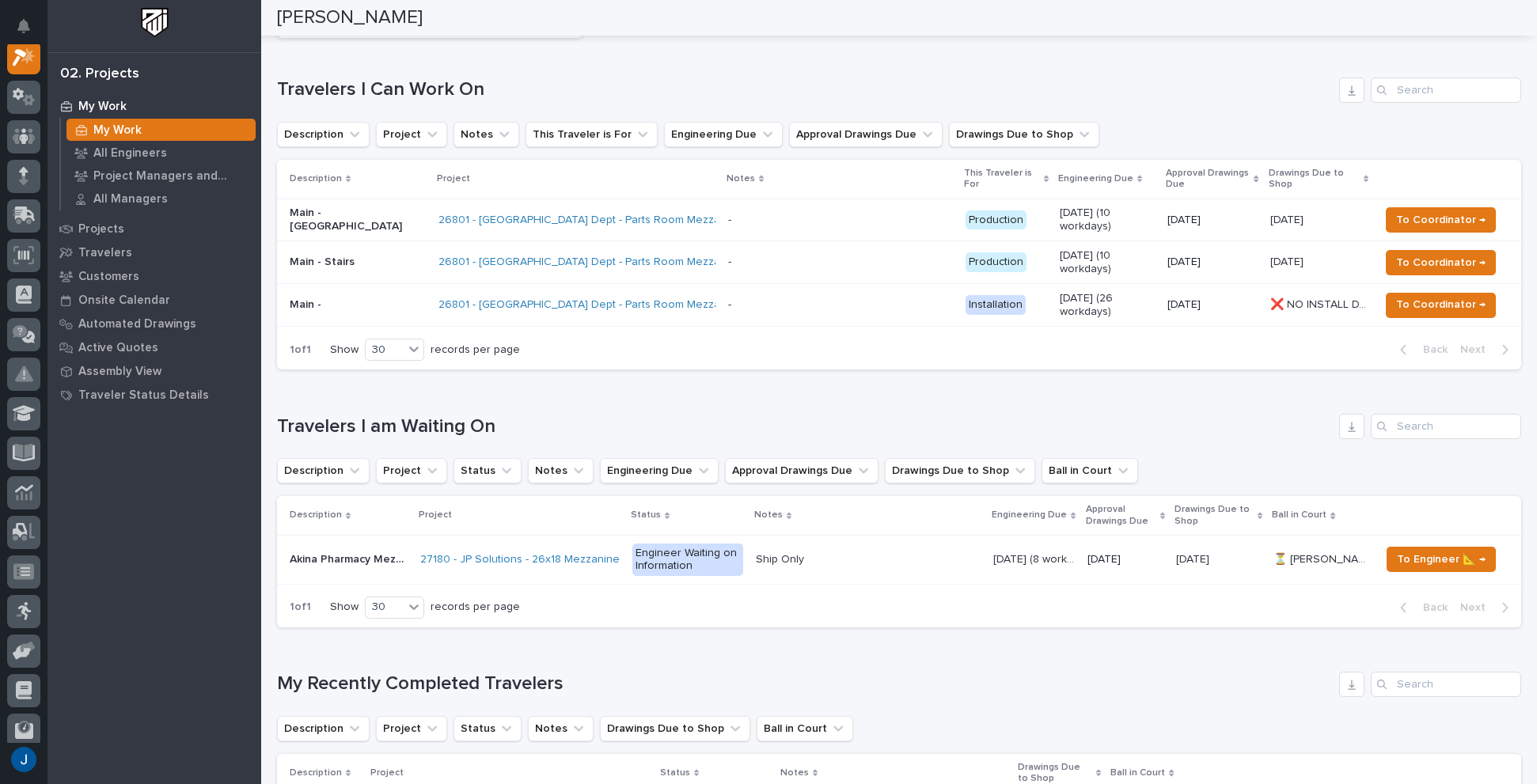
click at [303, 299] on p "Main -" at bounding box center [358, 305] width 137 height 14
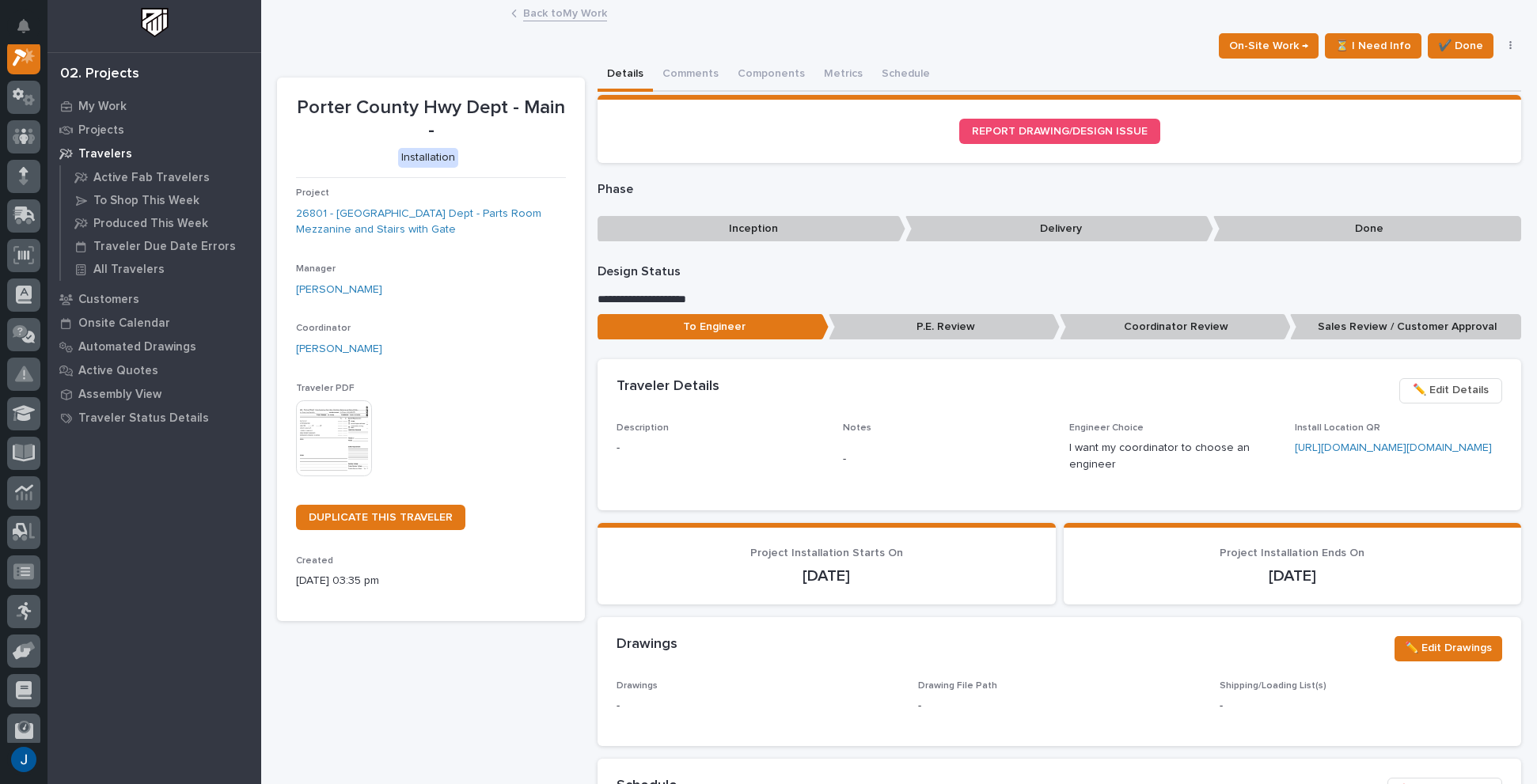
scroll to position [39, 0]
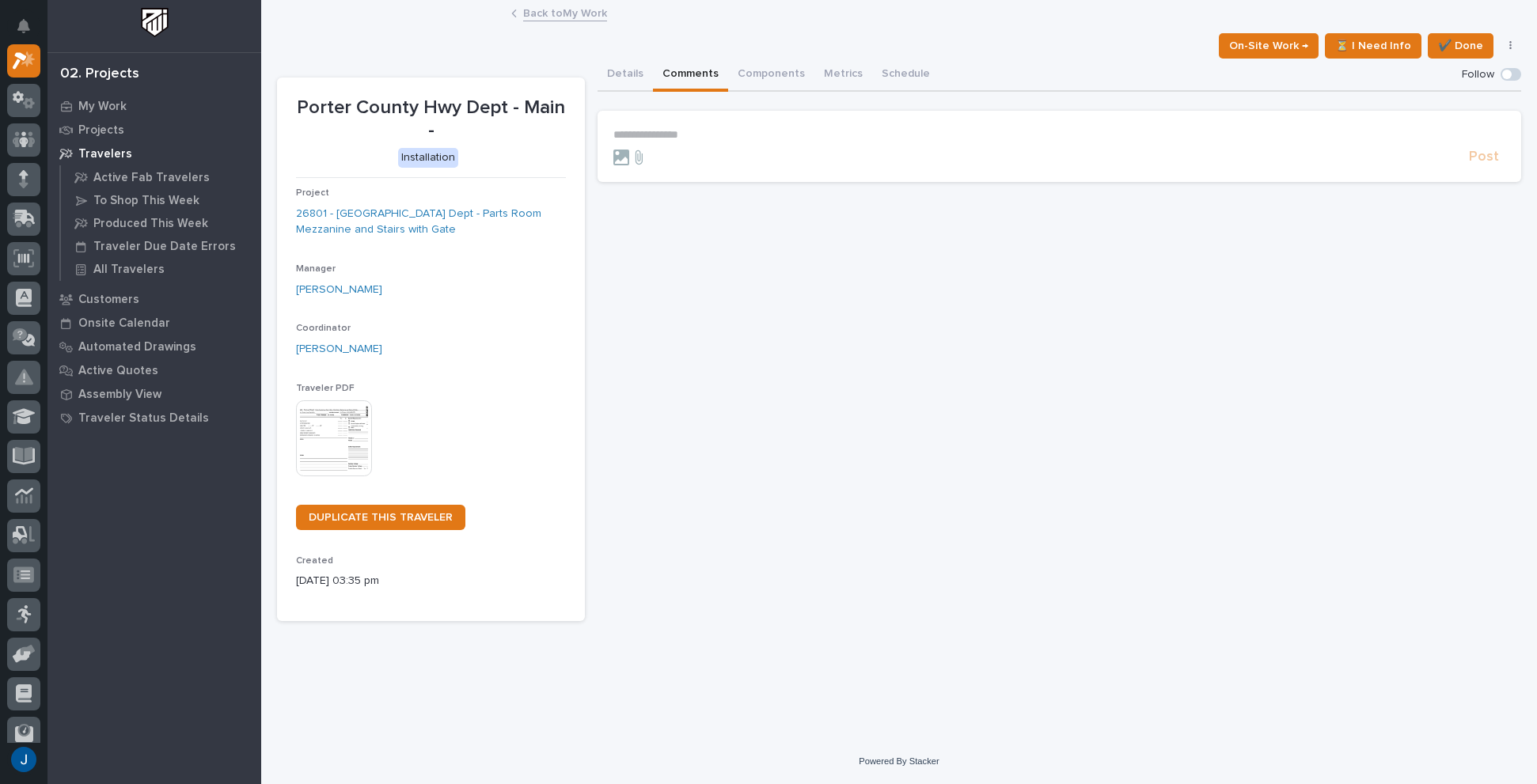
click at [687, 71] on button "Comments" at bounding box center [690, 75] width 75 height 33
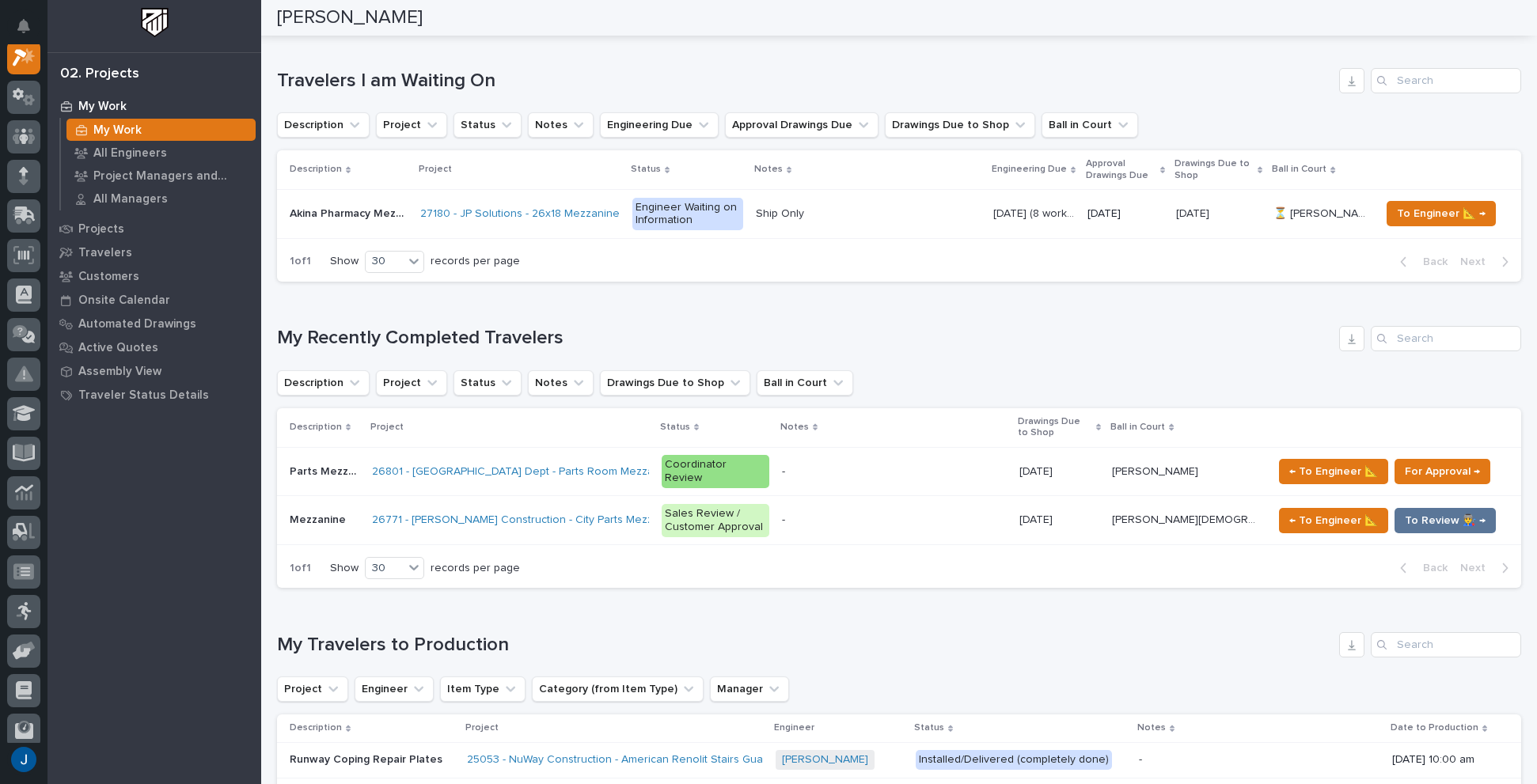
scroll to position [633, 0]
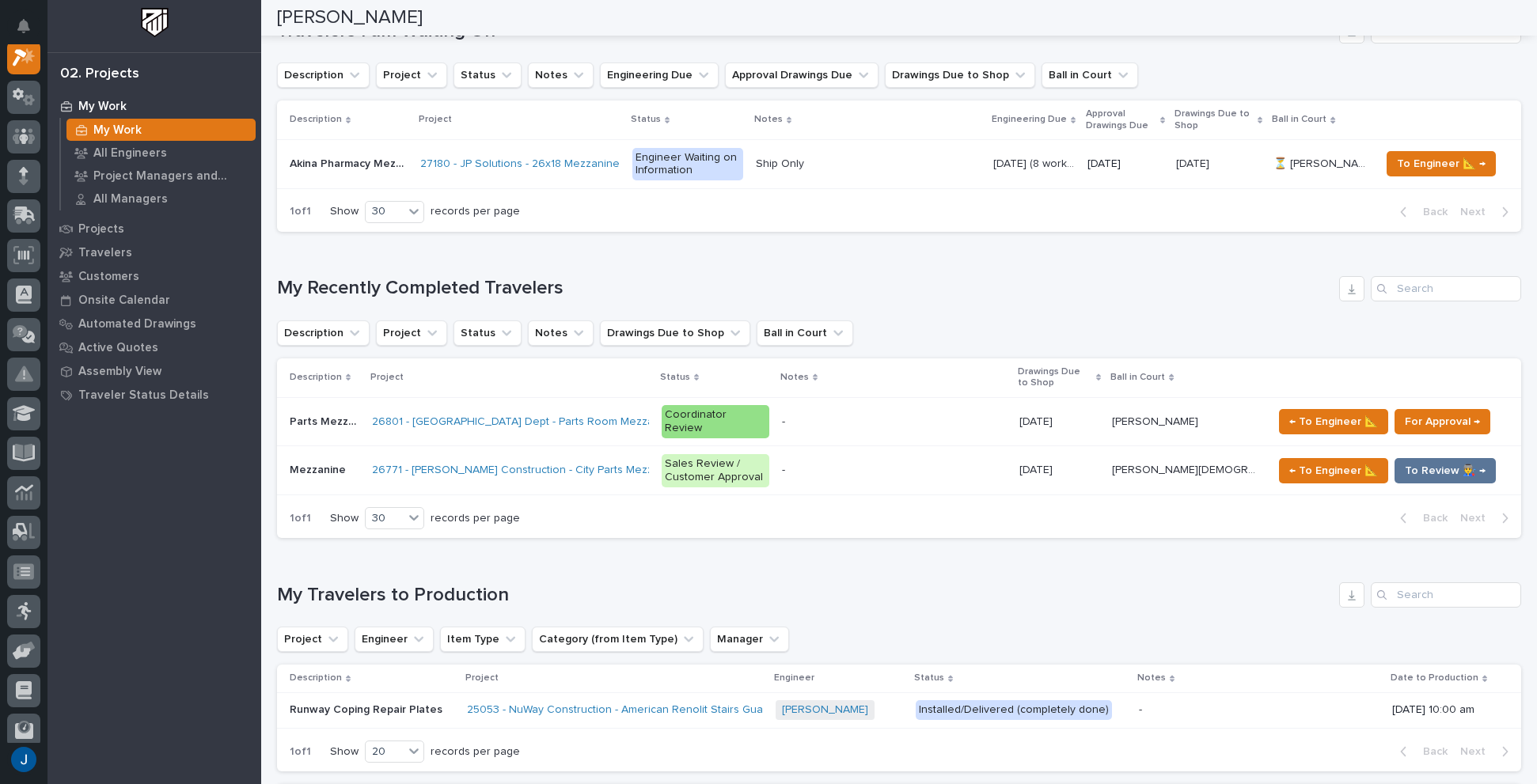
click at [317, 412] on p "Parts Mezzanine" at bounding box center [325, 420] width 73 height 16
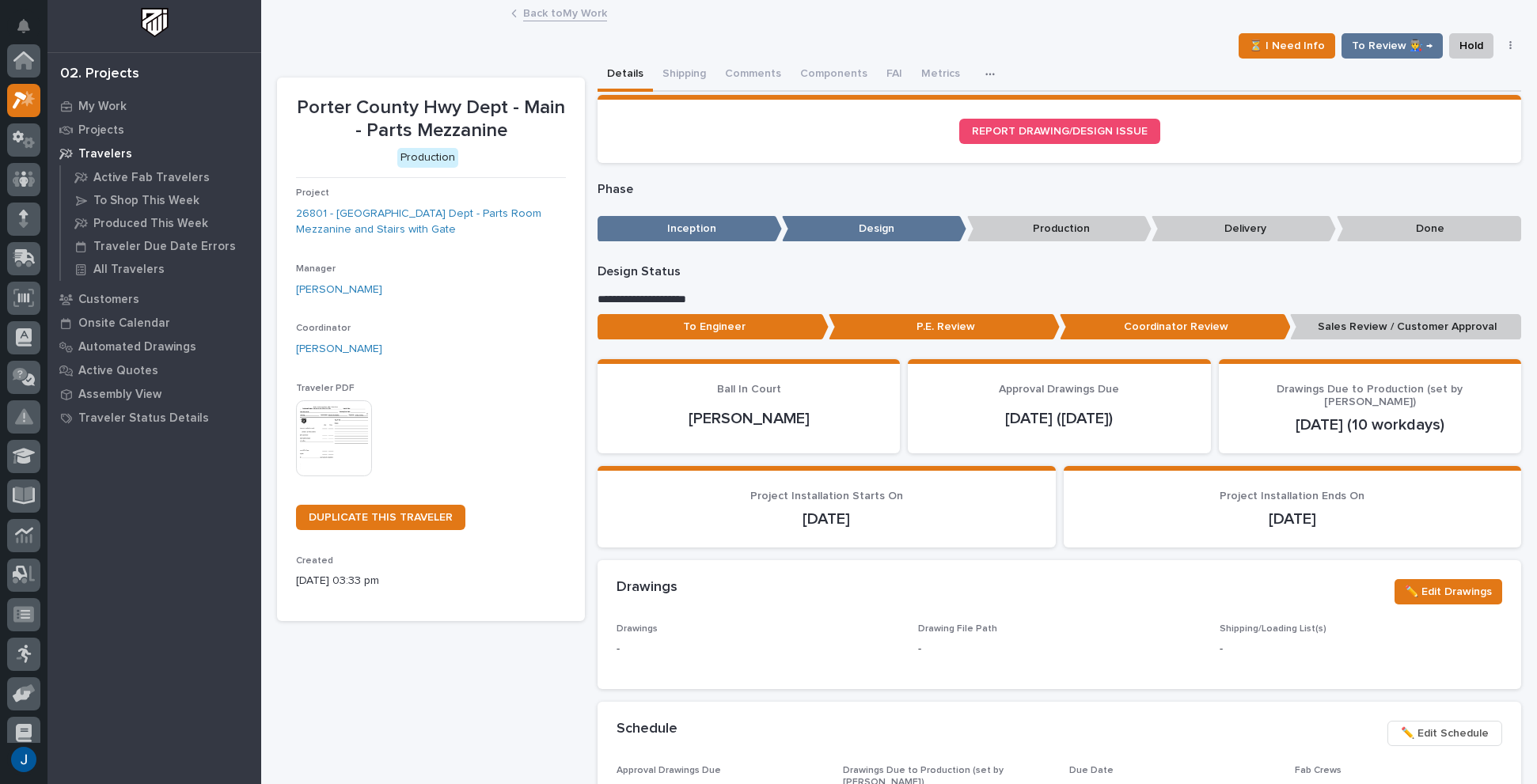
scroll to position [39, 0]
click at [741, 75] on button "Comments (2)" at bounding box center [759, 75] width 88 height 33
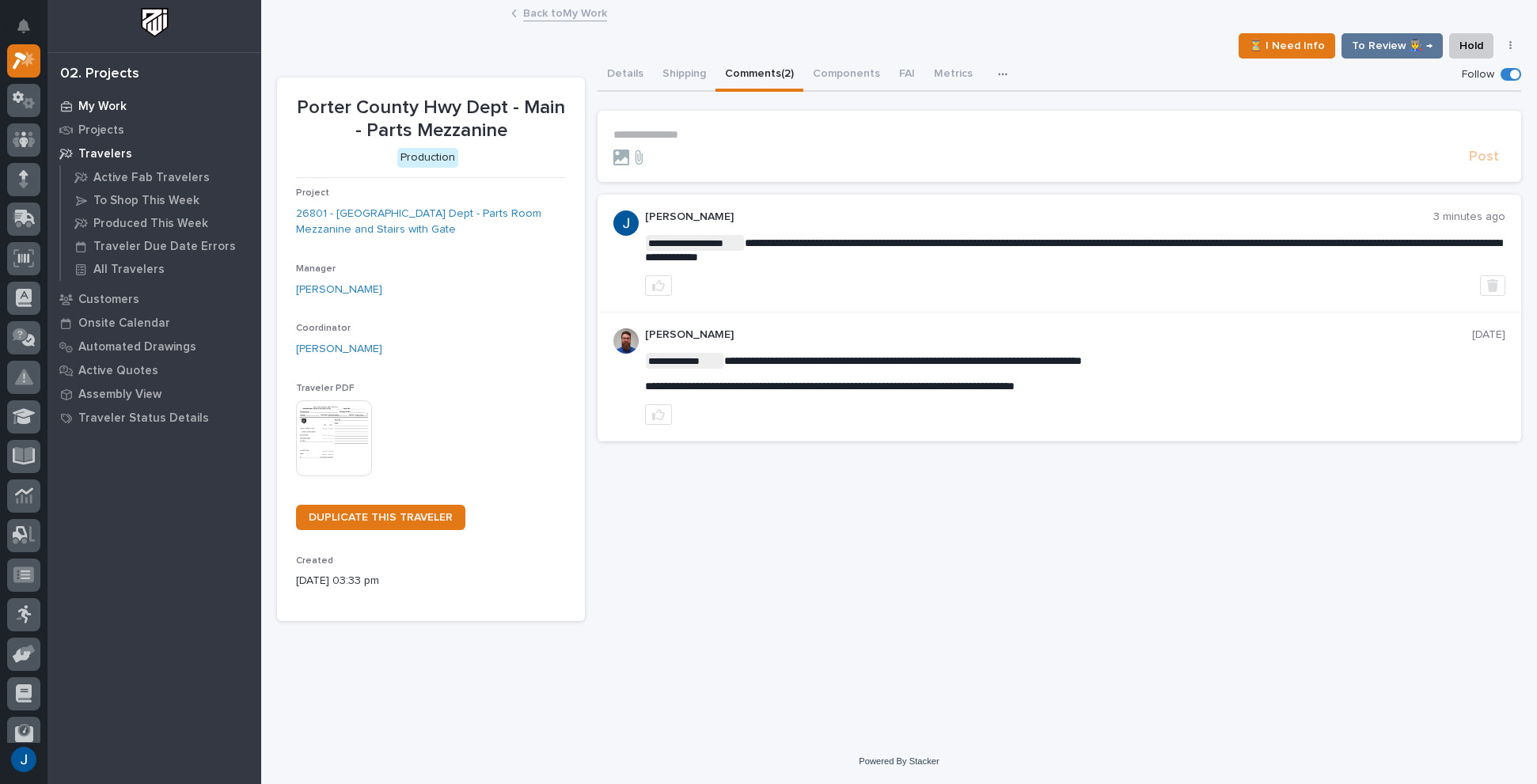
click at [103, 102] on p "My Work" at bounding box center [102, 107] width 49 height 15
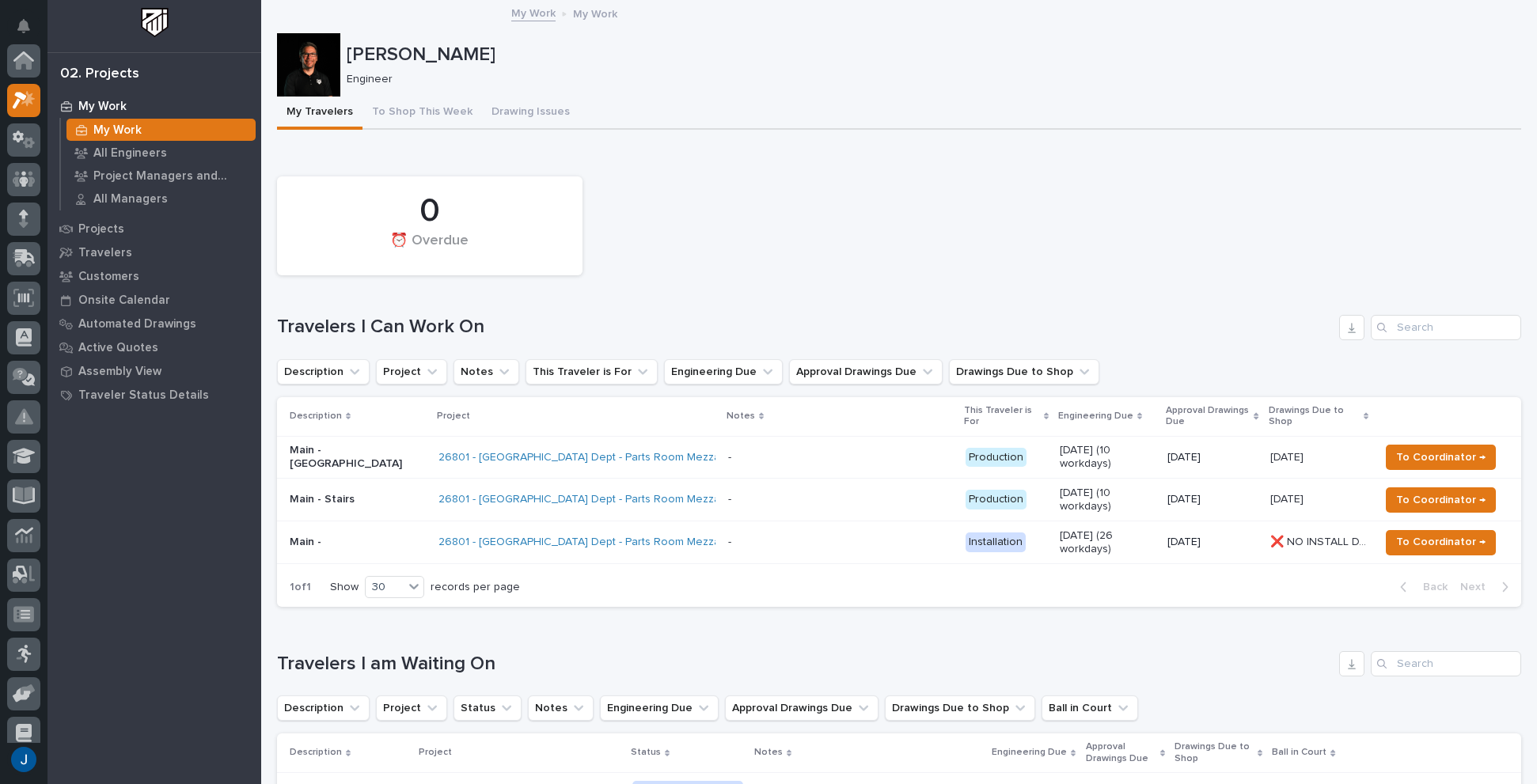
scroll to position [39, 0]
click at [303, 463] on p "Main - [GEOGRAPHIC_DATA]" at bounding box center [358, 457] width 137 height 27
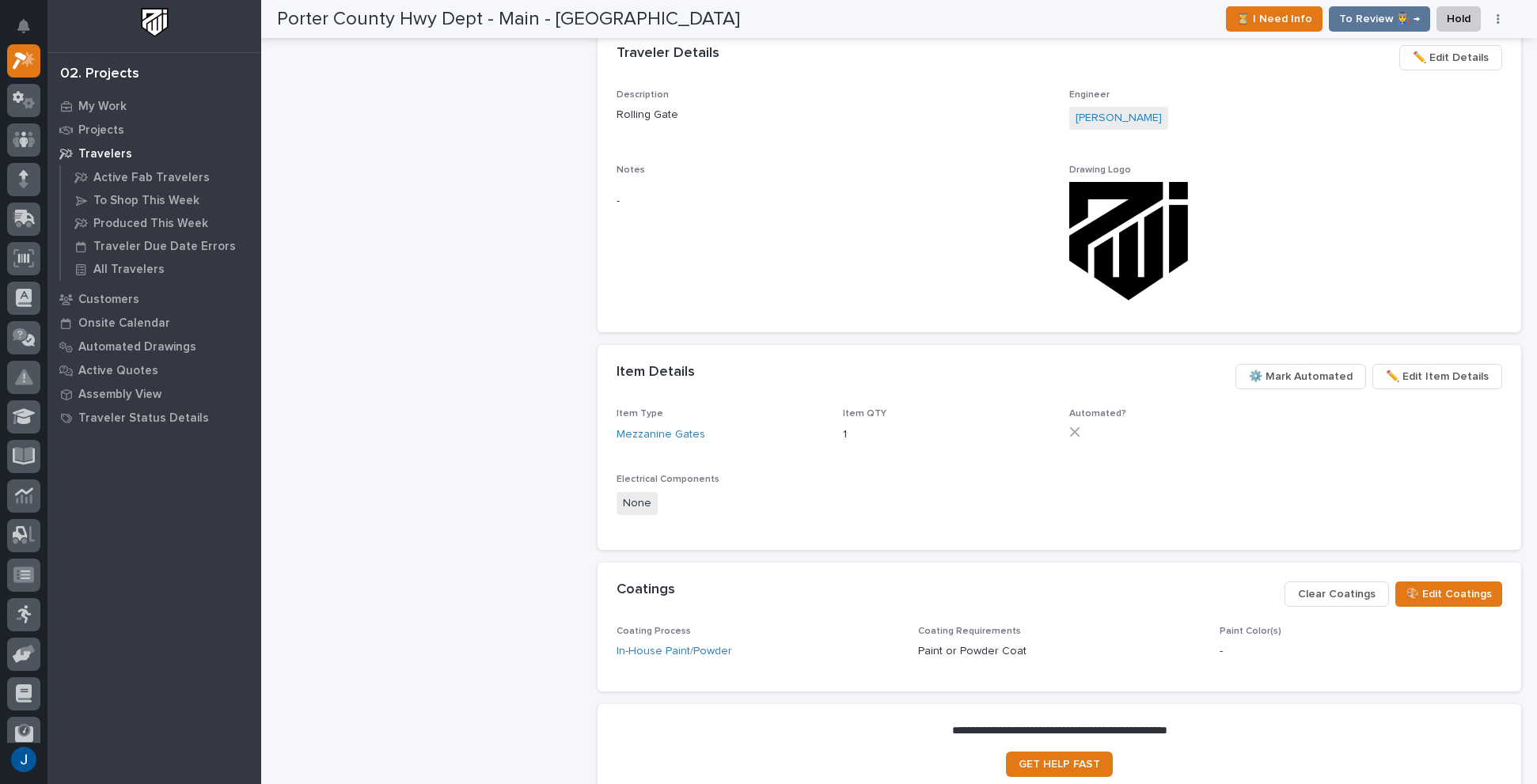
scroll to position [870, 0]
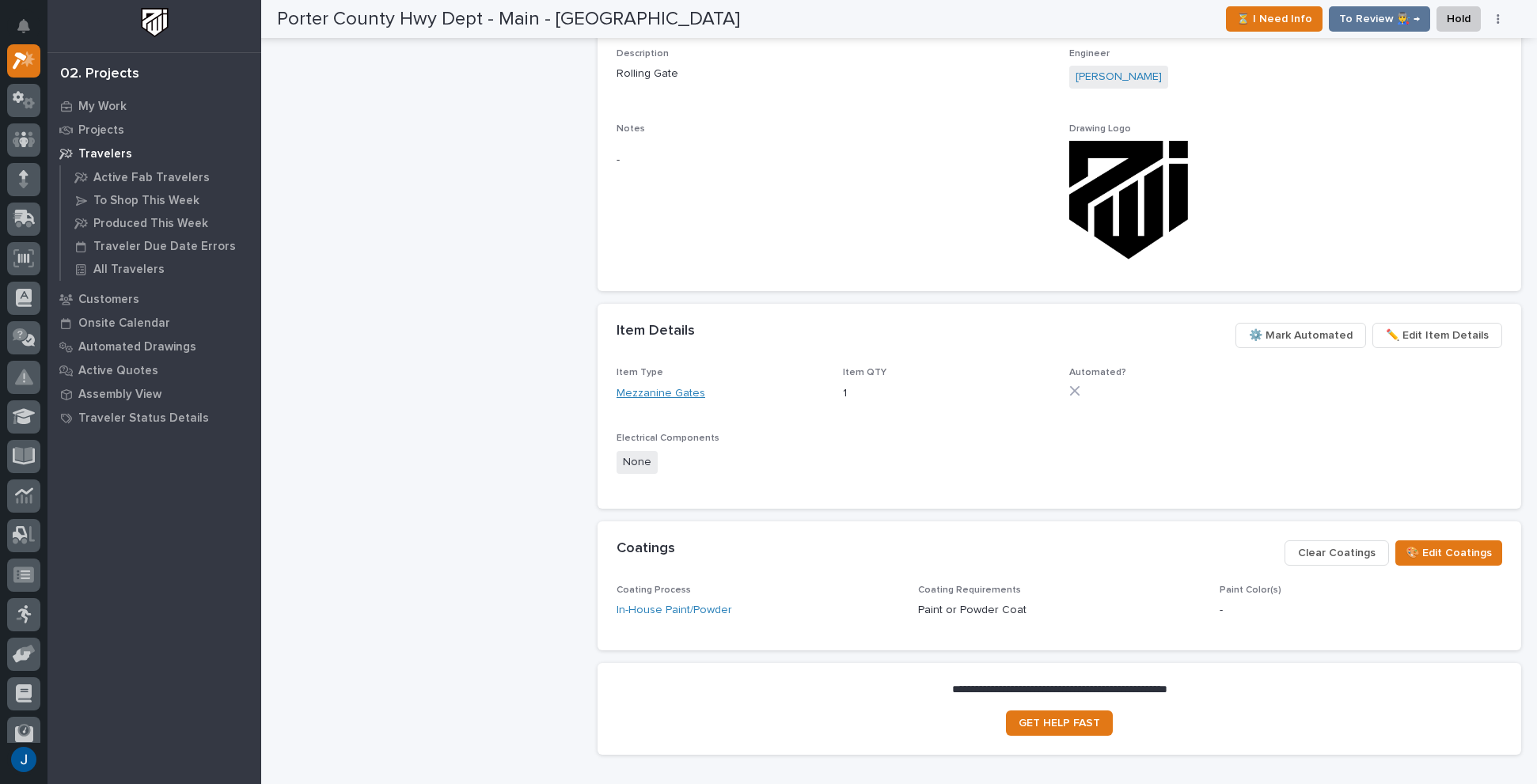
click at [632, 386] on link "Mezzanine Gates" at bounding box center [661, 393] width 89 height 16
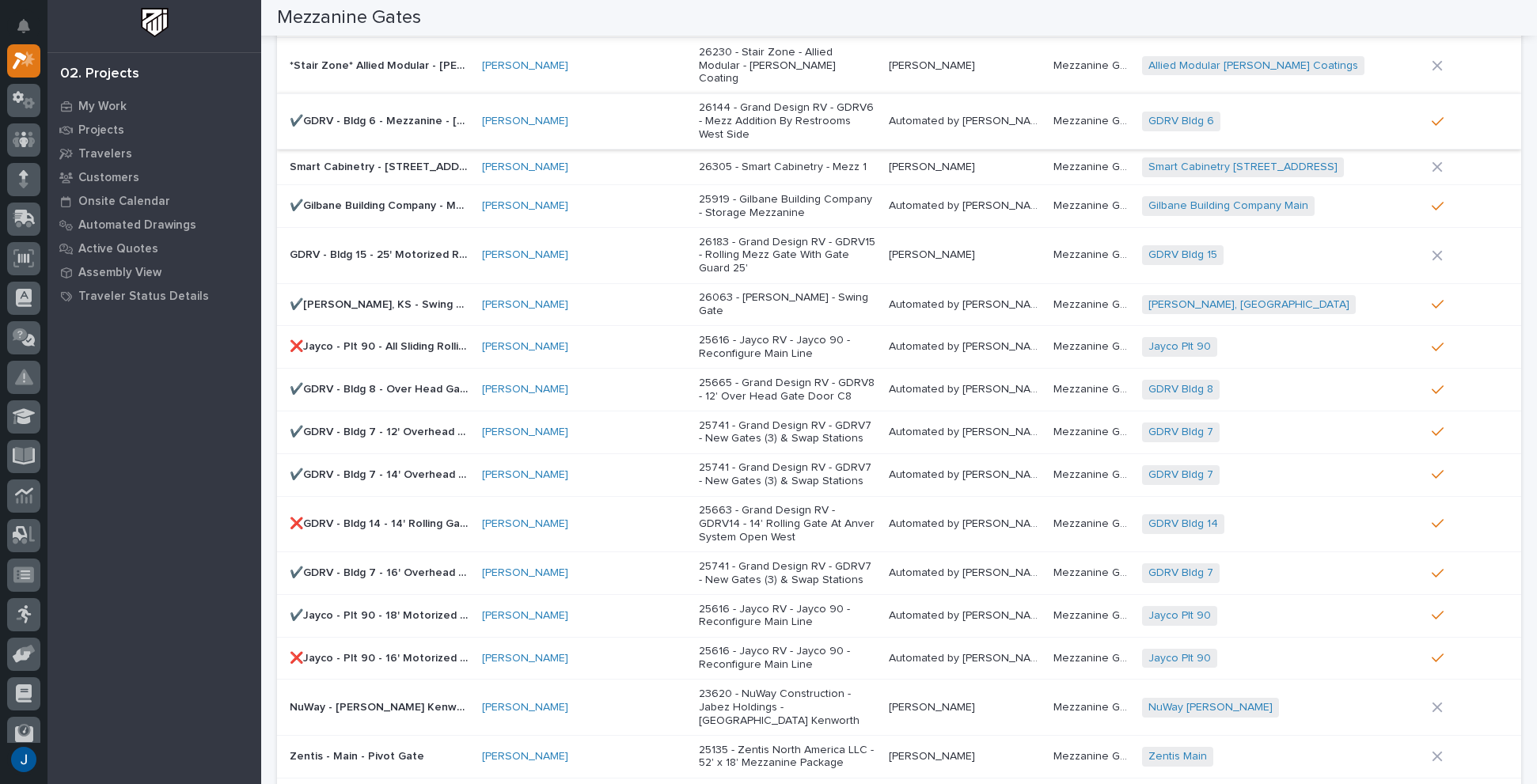
scroll to position [158, 0]
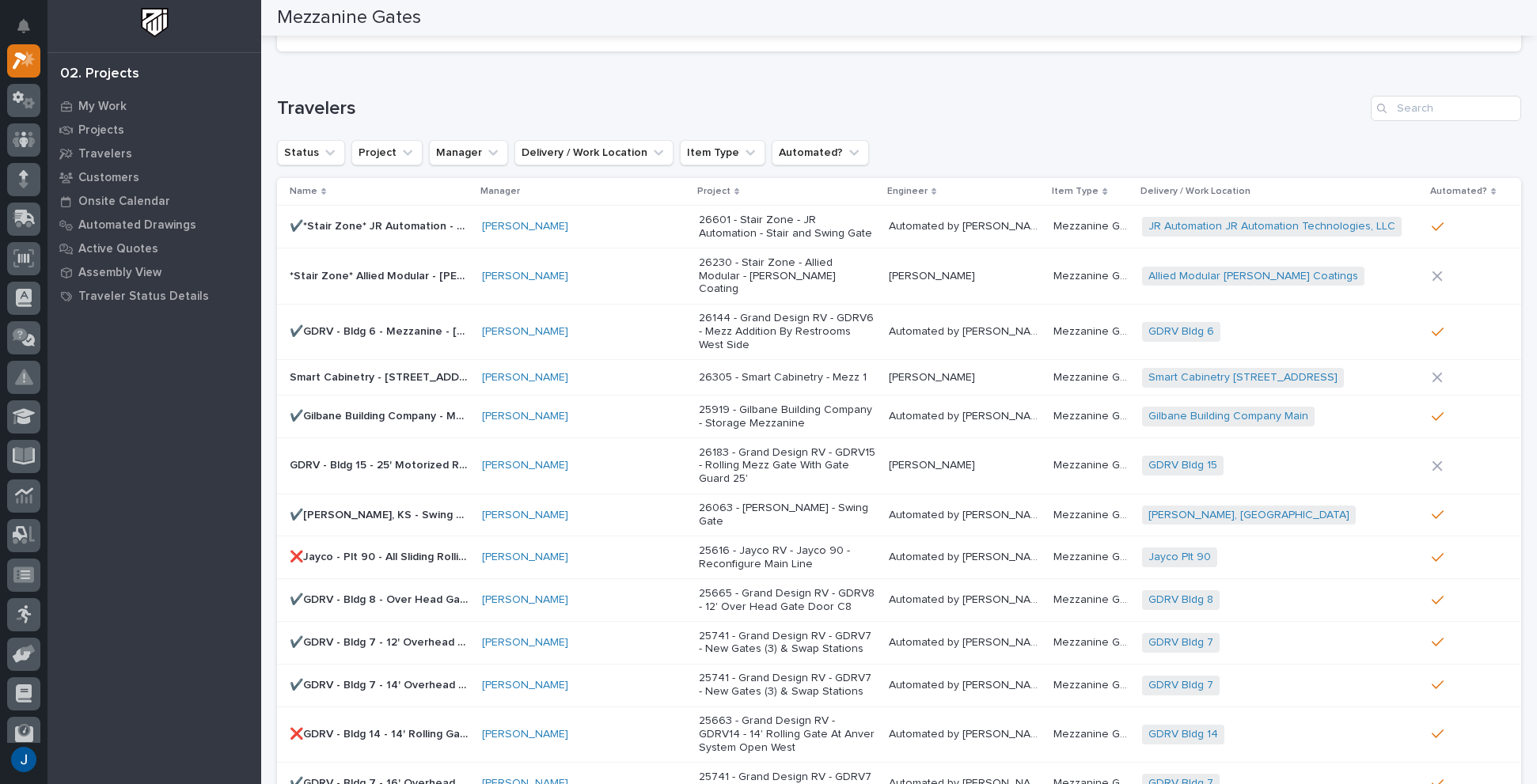
click at [98, 77] on div "02. Projects" at bounding box center [99, 74] width 79 height 17
click at [96, 128] on p "Projects" at bounding box center [102, 131] width 46 height 15
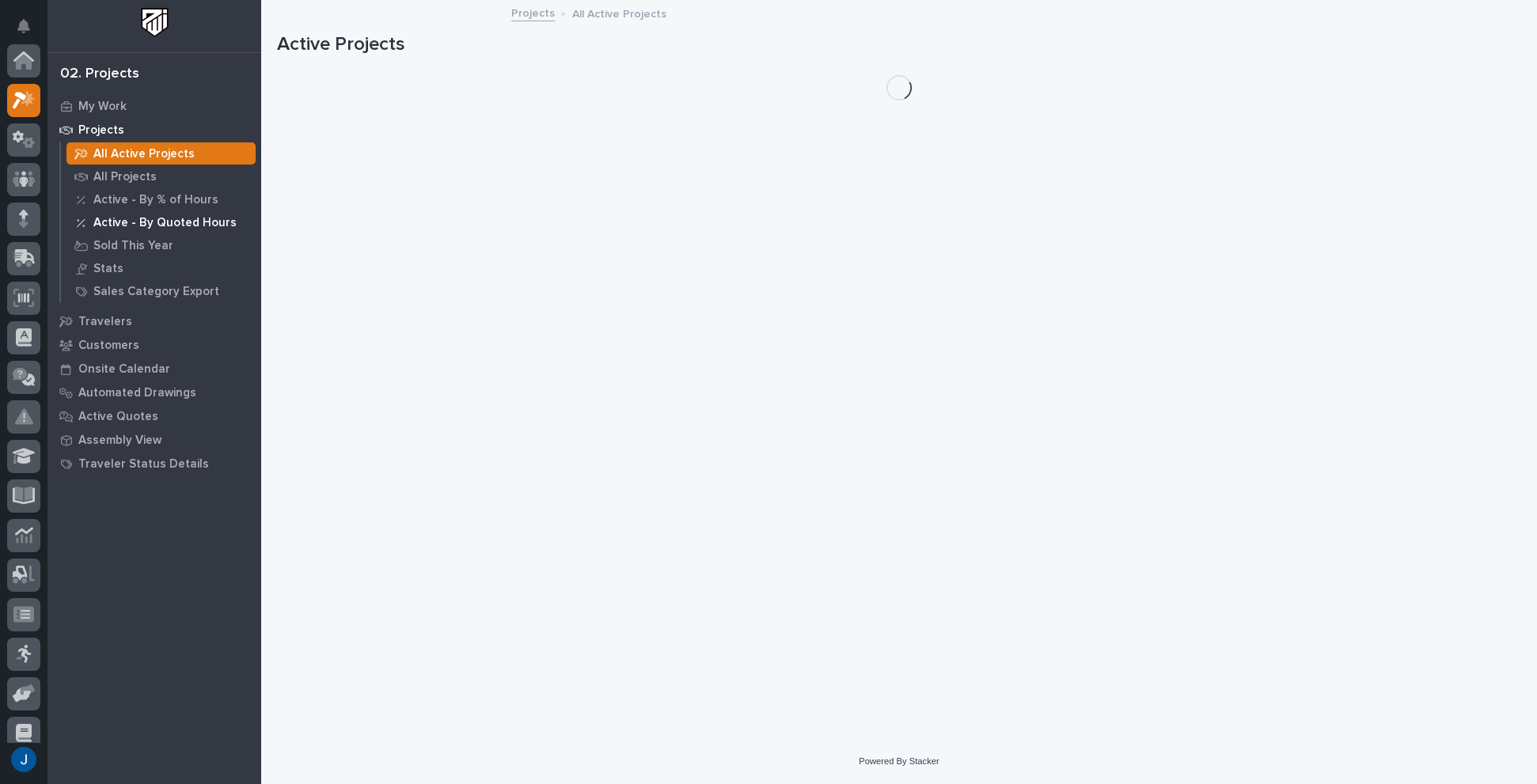
scroll to position [39, 0]
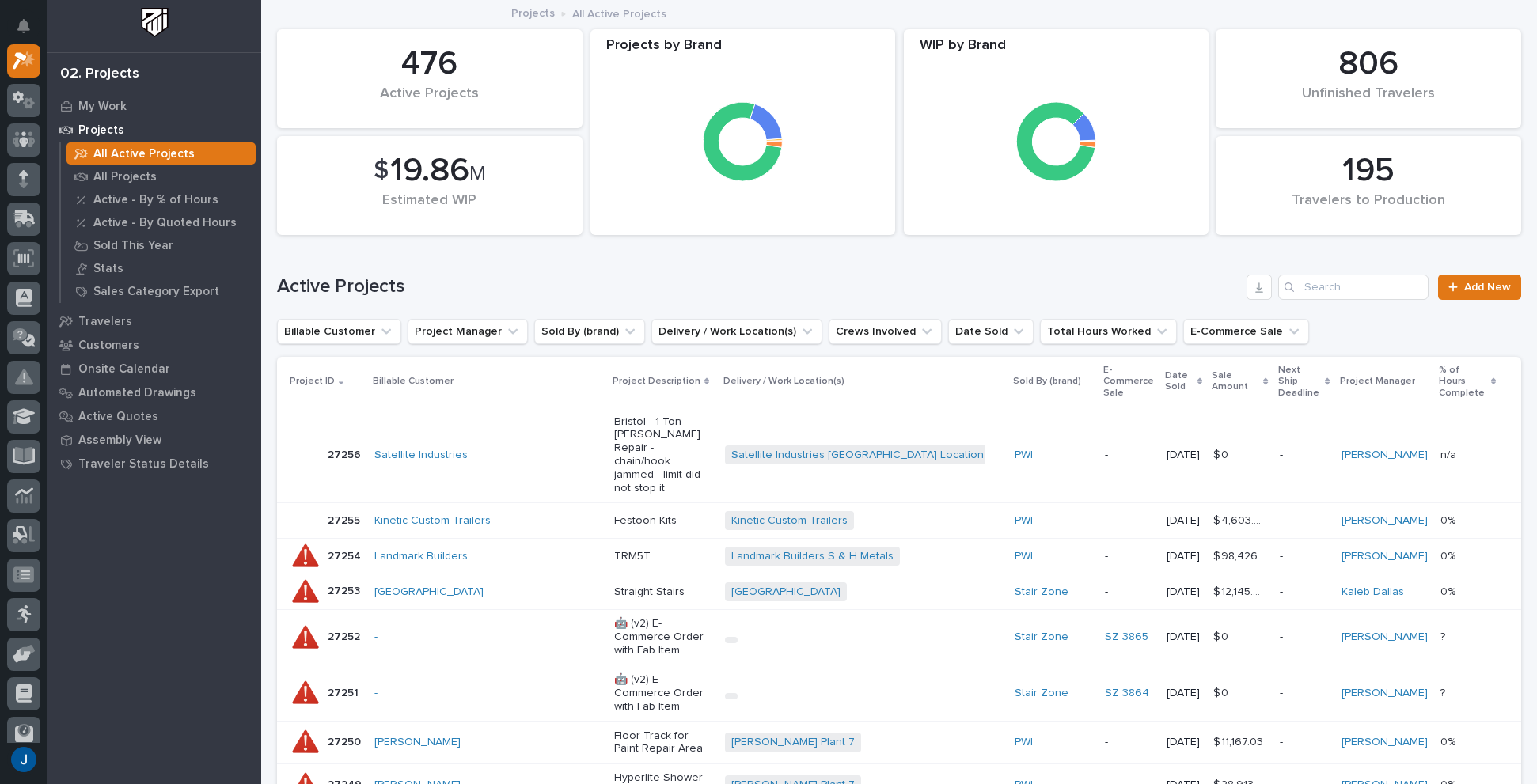
click at [508, 284] on h1 "Active Projects" at bounding box center [759, 287] width 964 height 23
click at [468, 331] on button "Project Manager" at bounding box center [468, 332] width 120 height 26
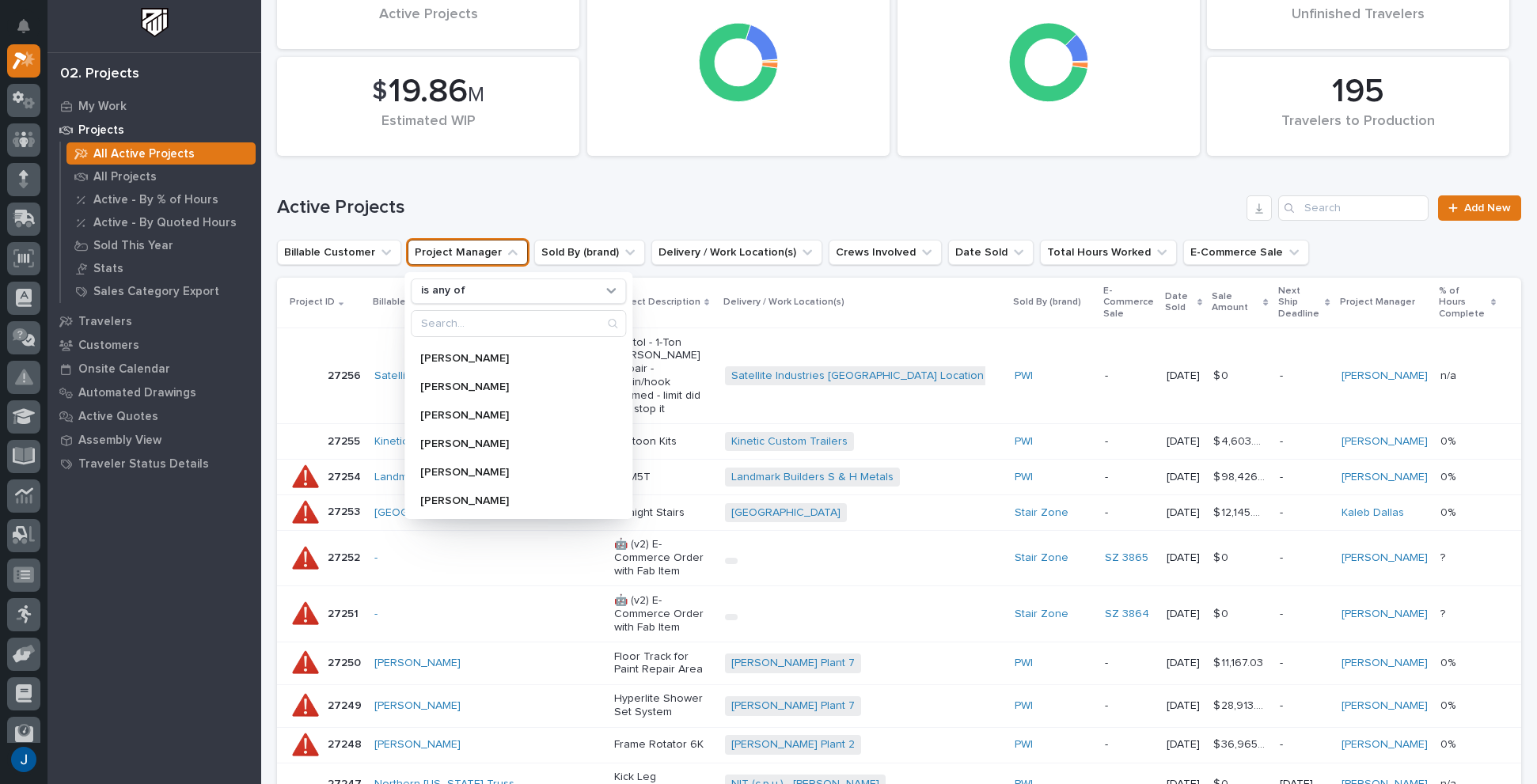
scroll to position [0, 0]
click at [618, 196] on h1 "Active Projects" at bounding box center [759, 207] width 964 height 23
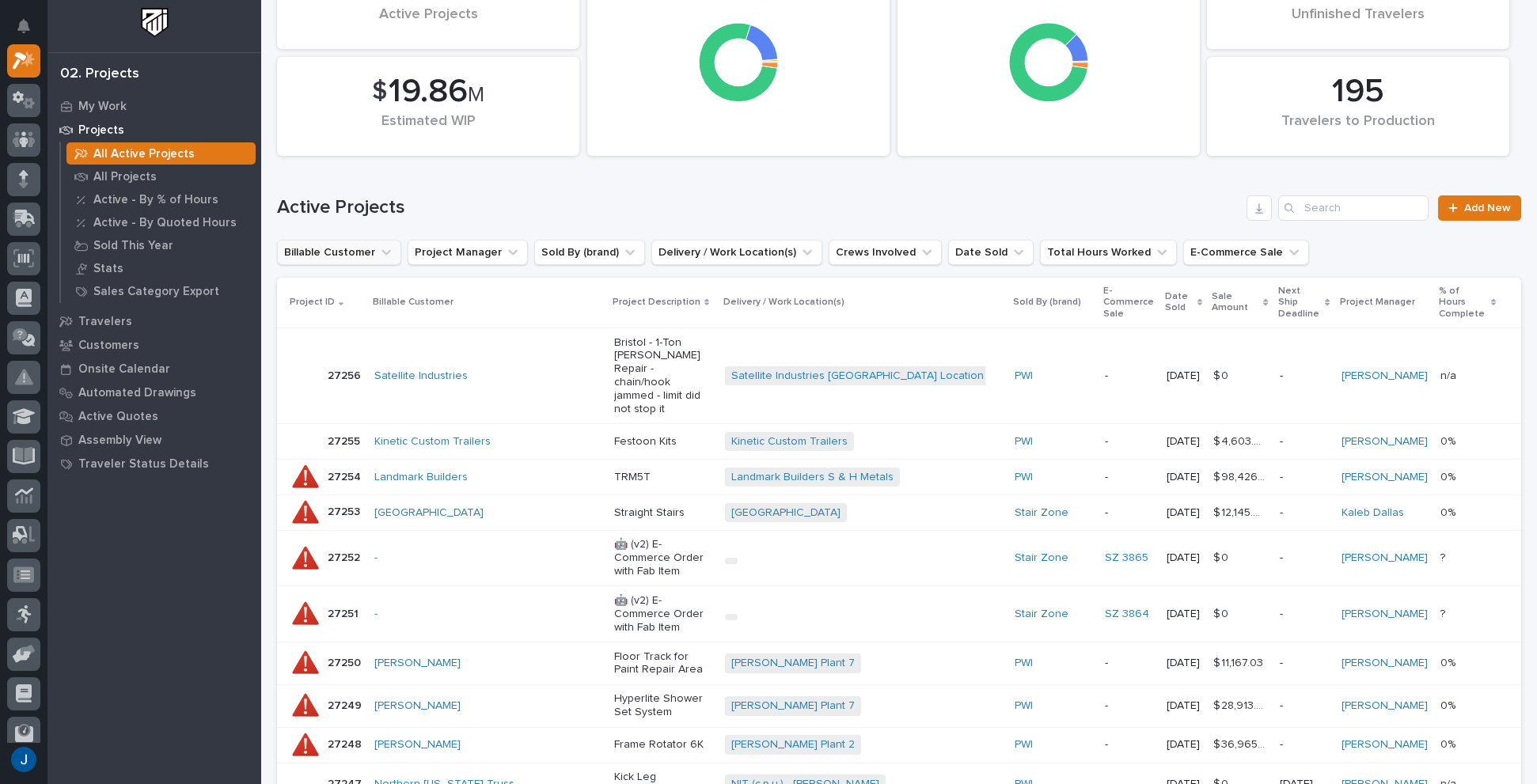
click at [336, 253] on button "Billable Customer" at bounding box center [340, 253] width 125 height 26
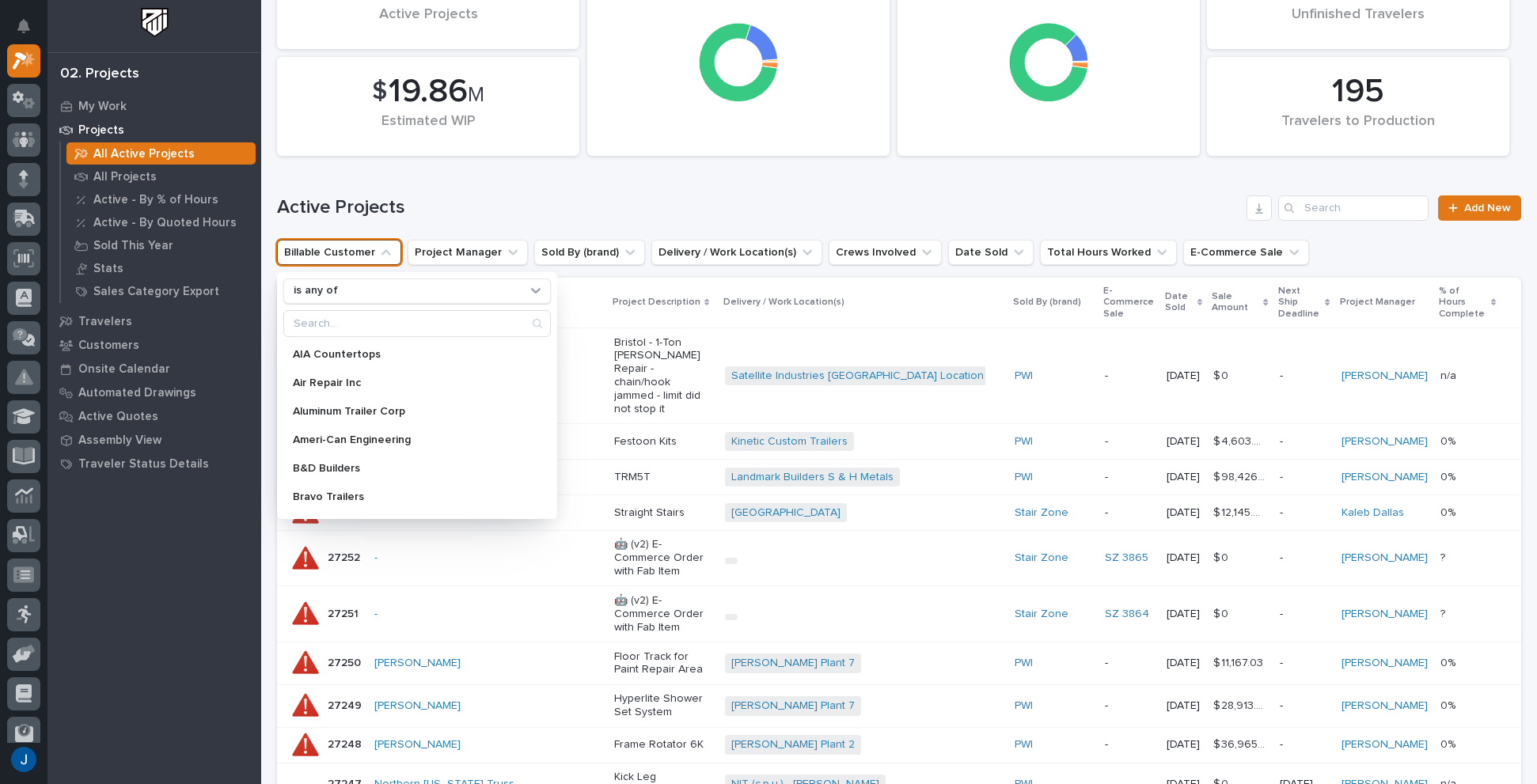
click at [510, 200] on h1 "Active Projects" at bounding box center [759, 207] width 964 height 23
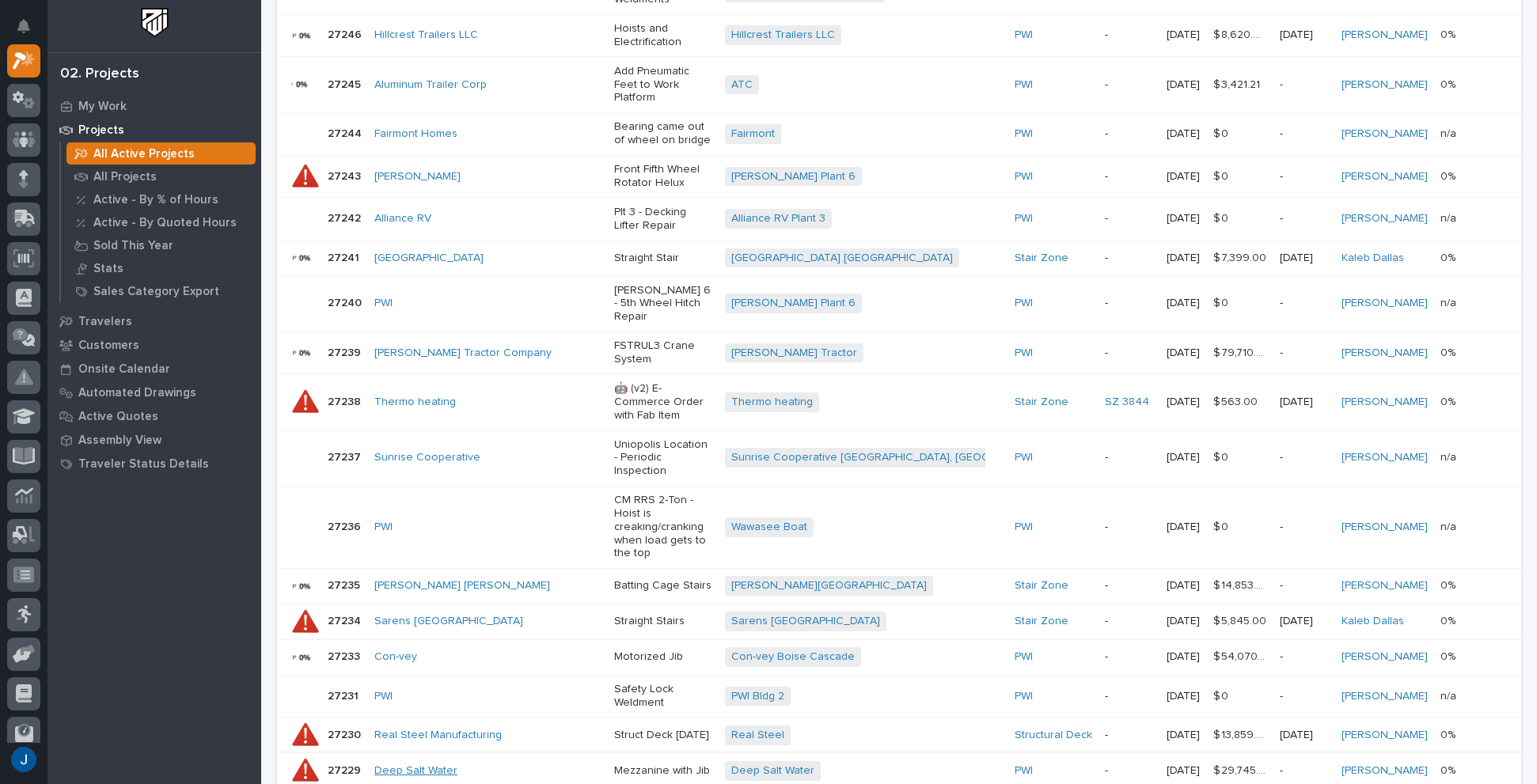
scroll to position [960, 0]
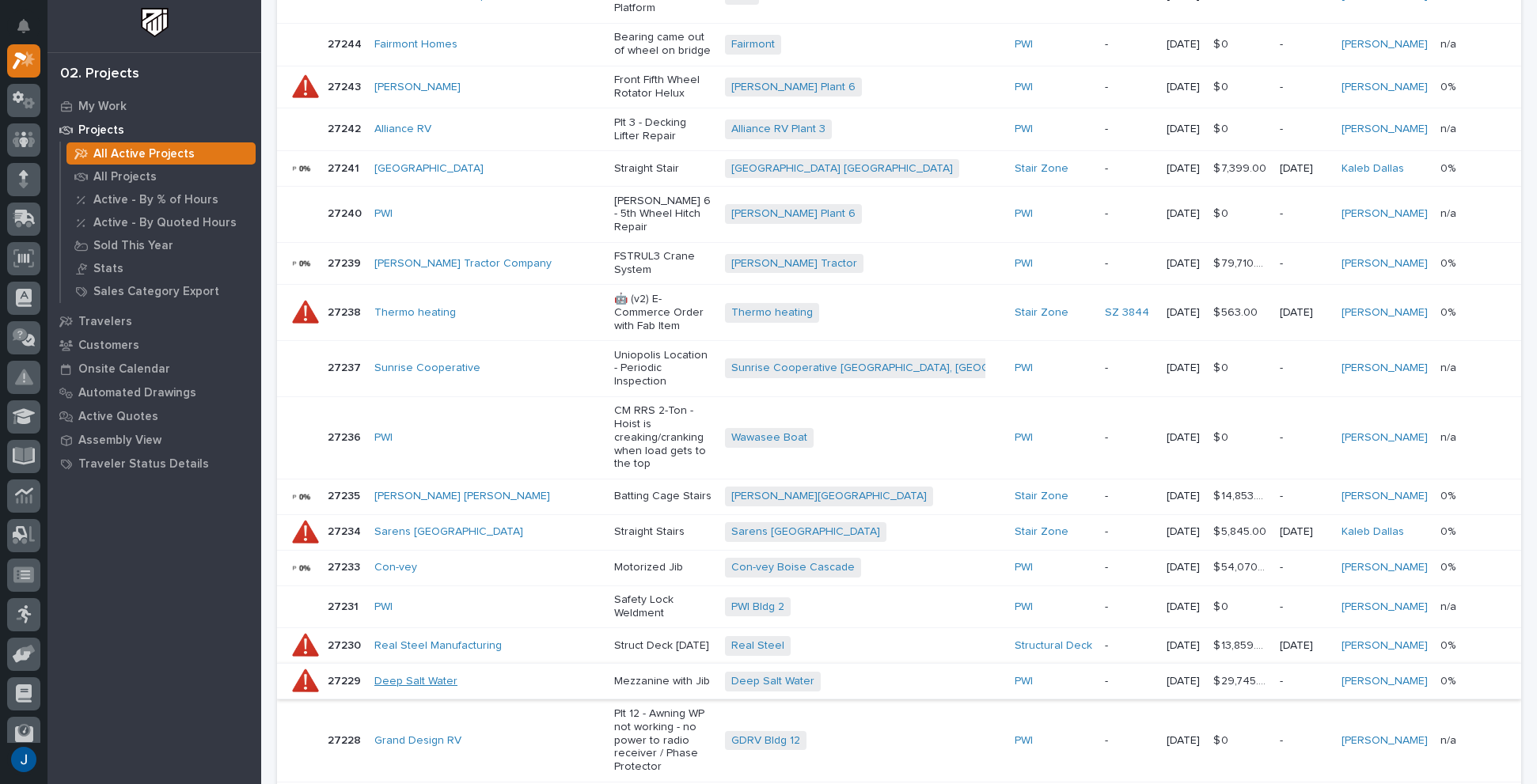
click at [402, 675] on link "Deep Salt Water" at bounding box center [416, 682] width 83 height 14
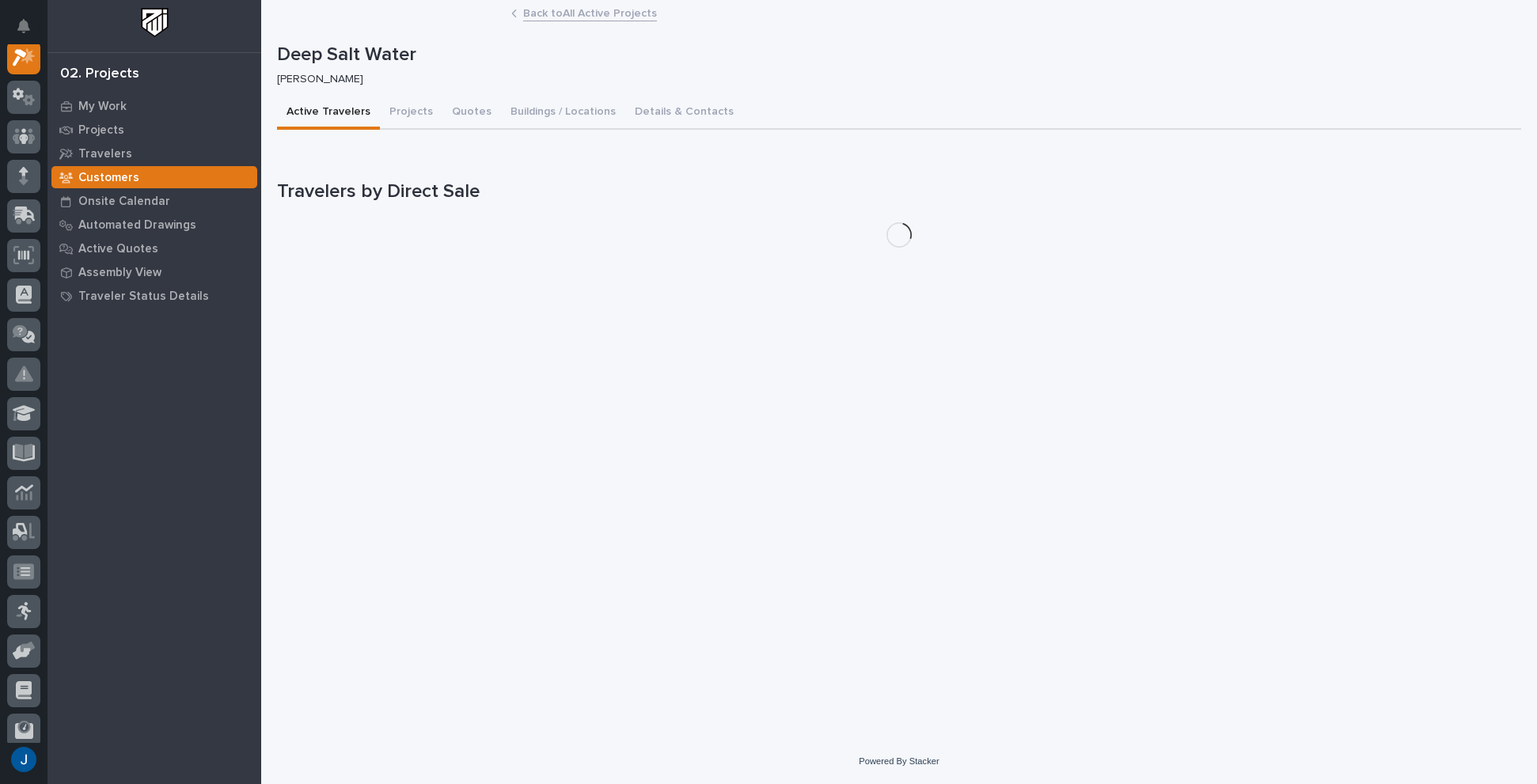
scroll to position [39, 0]
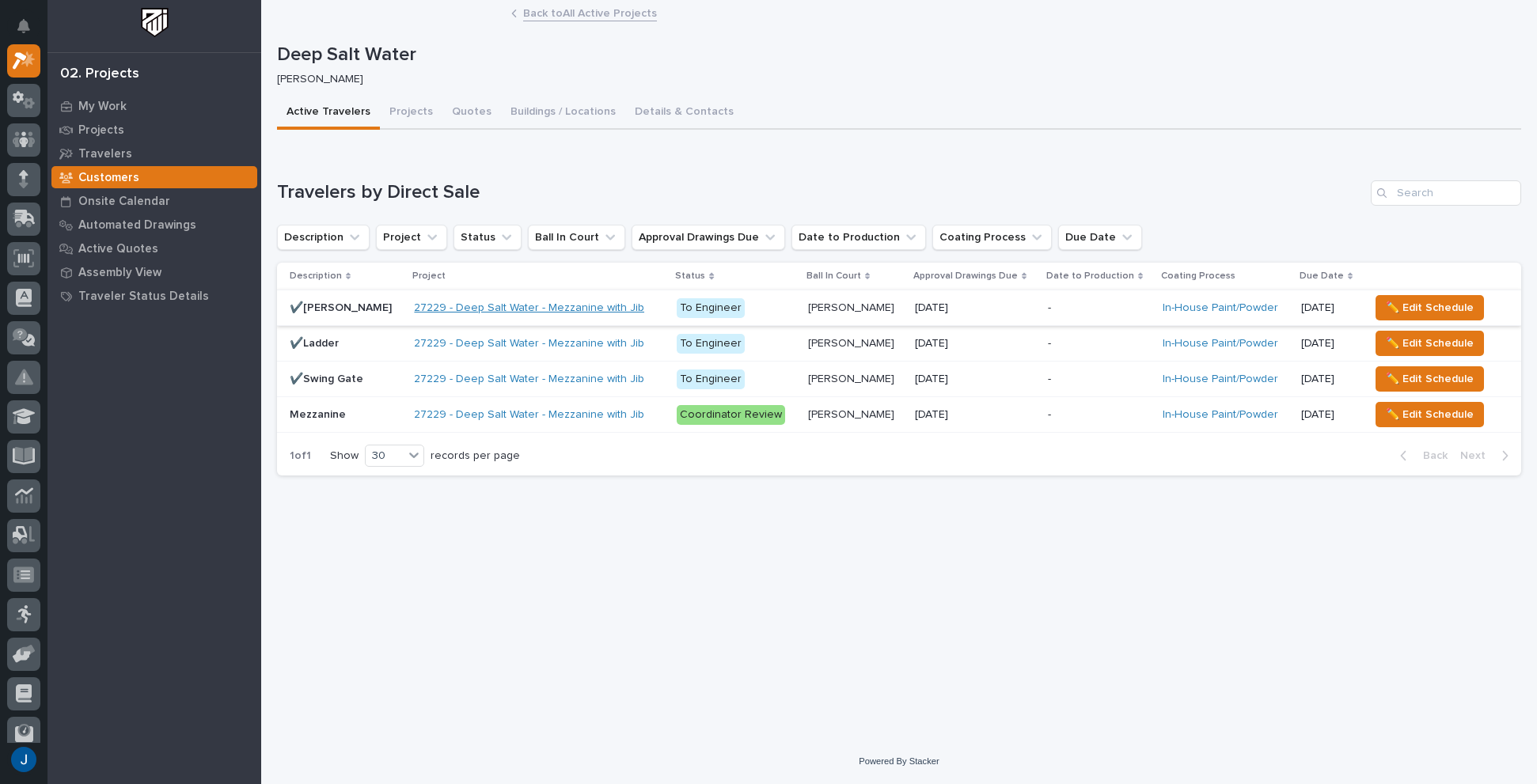
click at [422, 310] on link "27229 - Deep Salt Water - Mezzanine with Jib" at bounding box center [529, 308] width 230 height 14
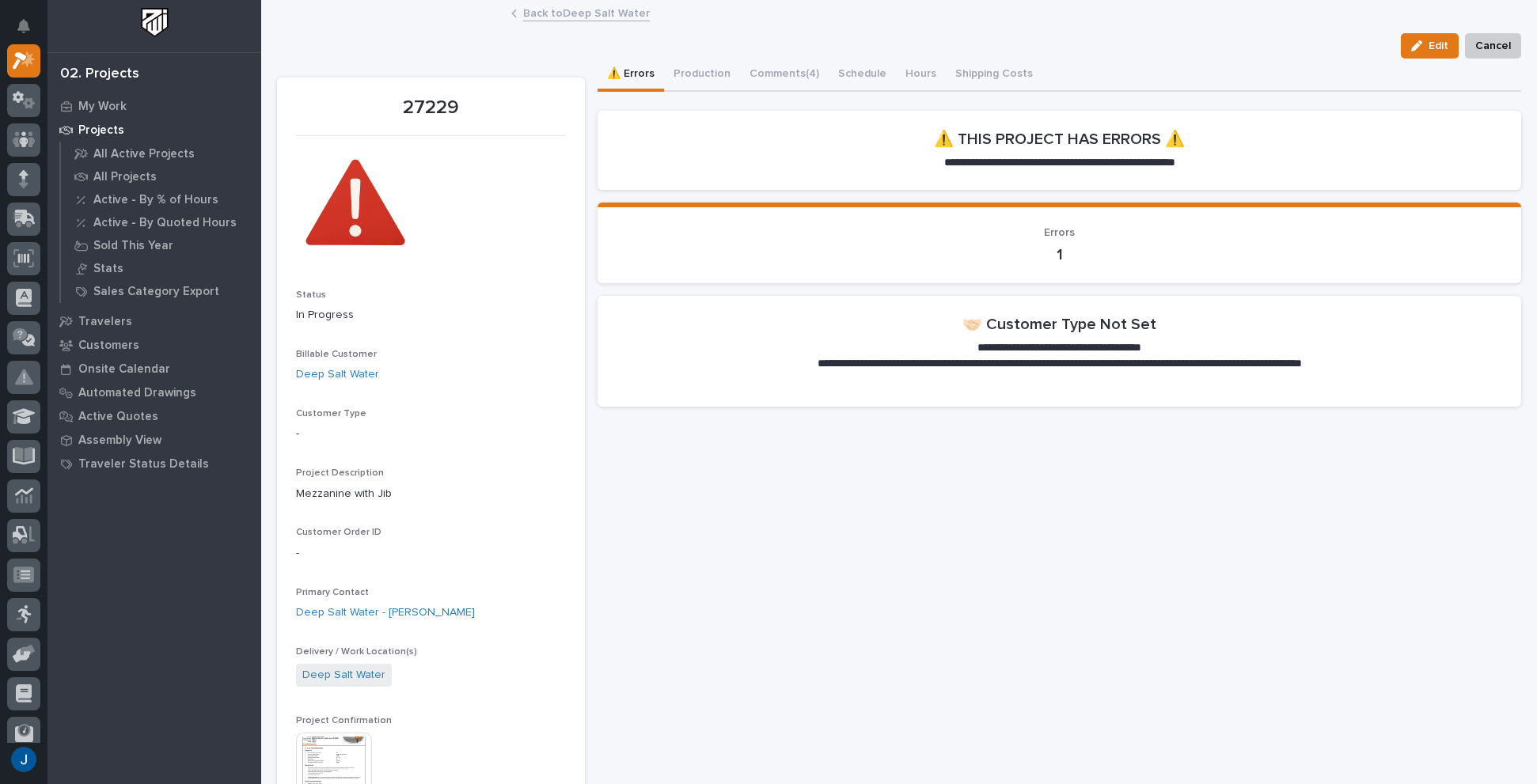
scroll to position [237, 0]
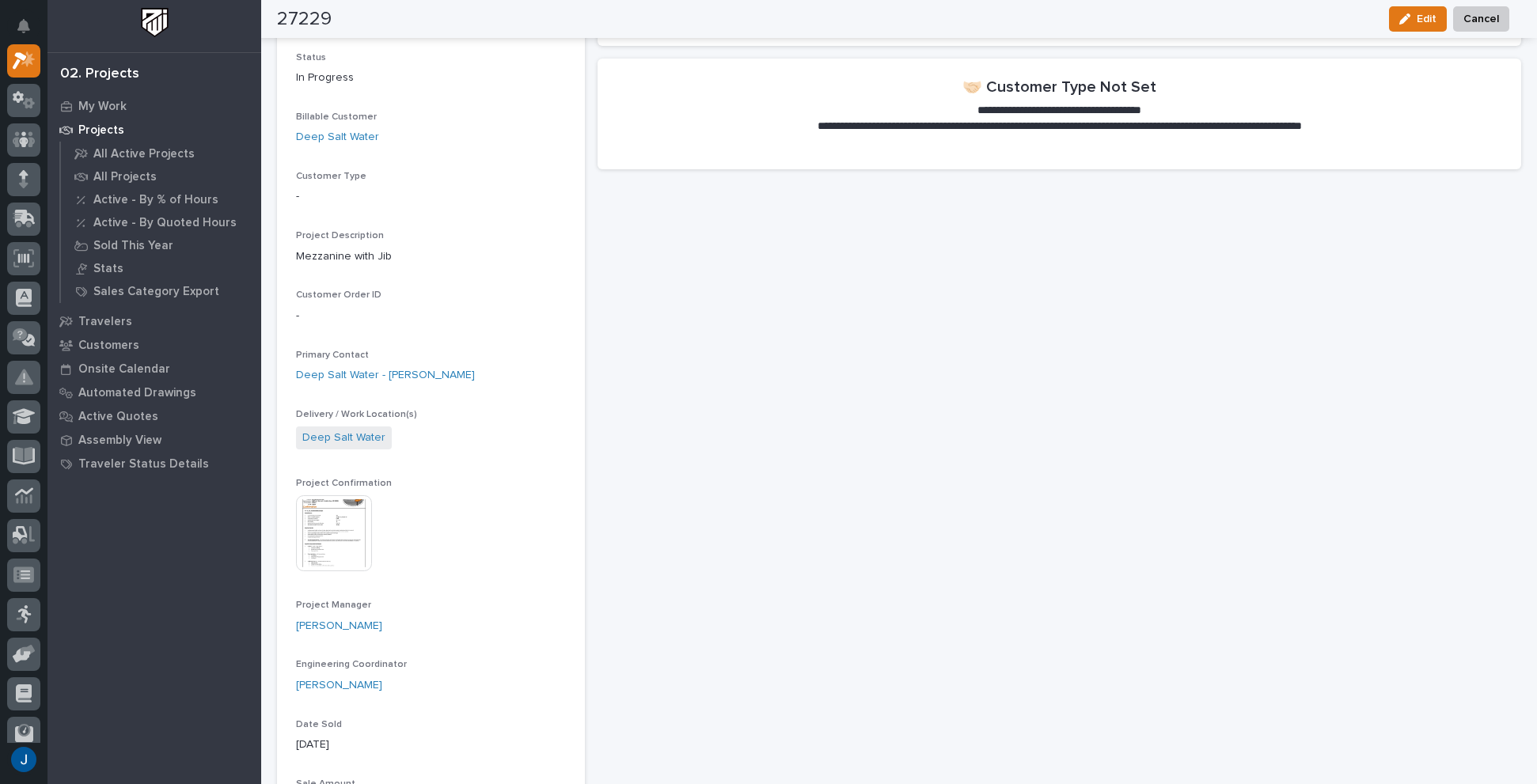
click at [314, 518] on img at bounding box center [334, 533] width 76 height 76
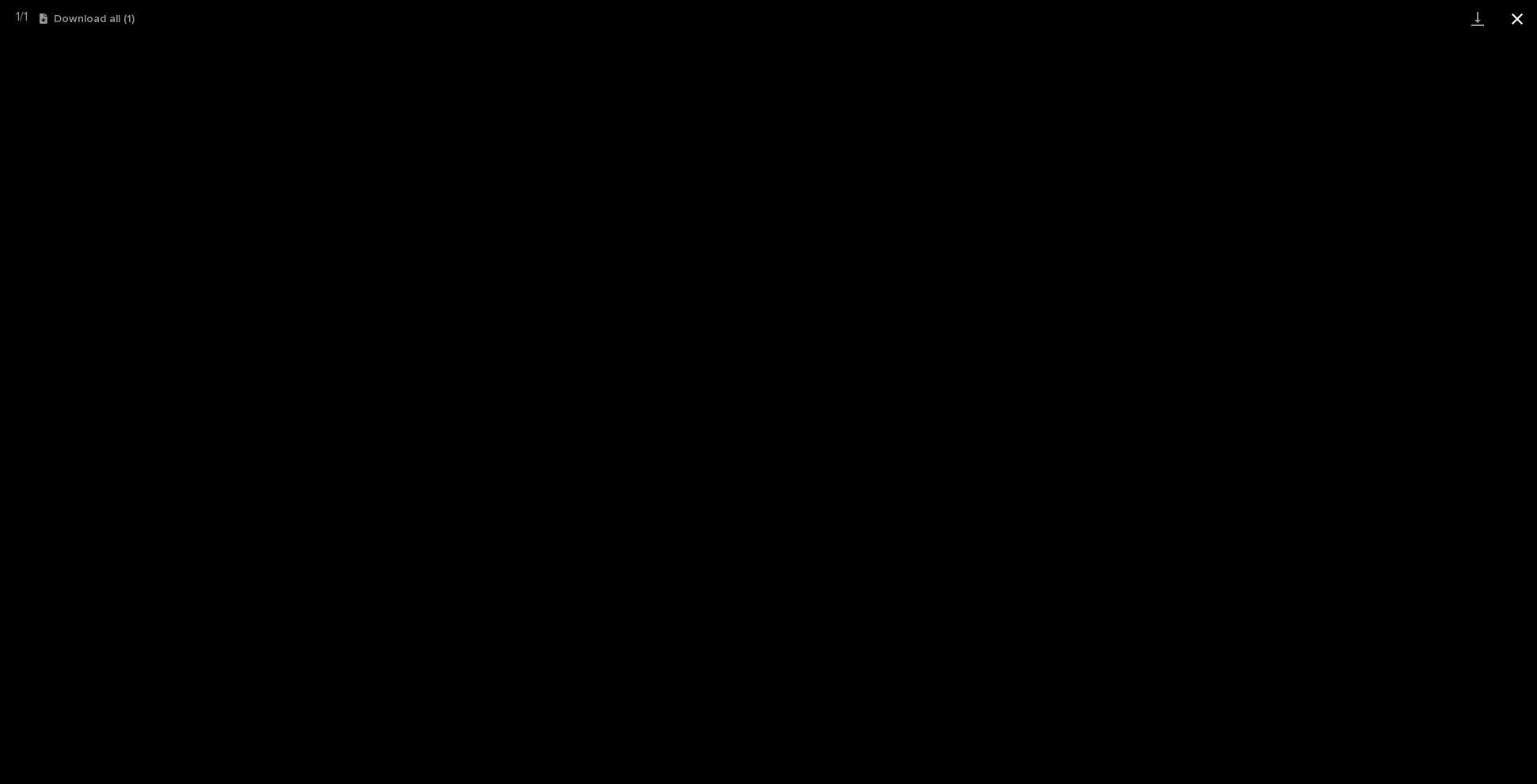
click at [1520, 16] on button "Close gallery" at bounding box center [1517, 19] width 39 height 38
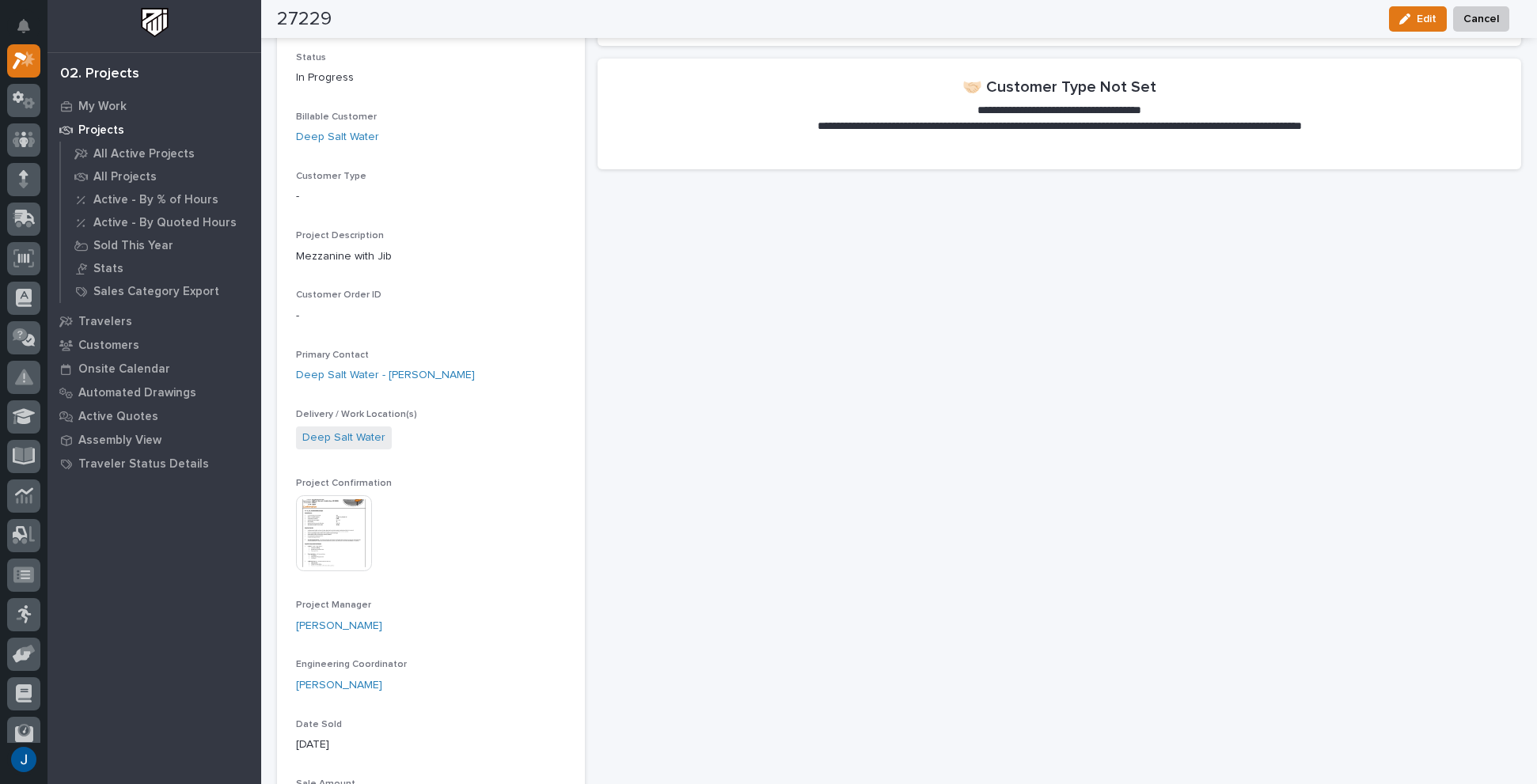
click at [301, 520] on img at bounding box center [334, 533] width 76 height 76
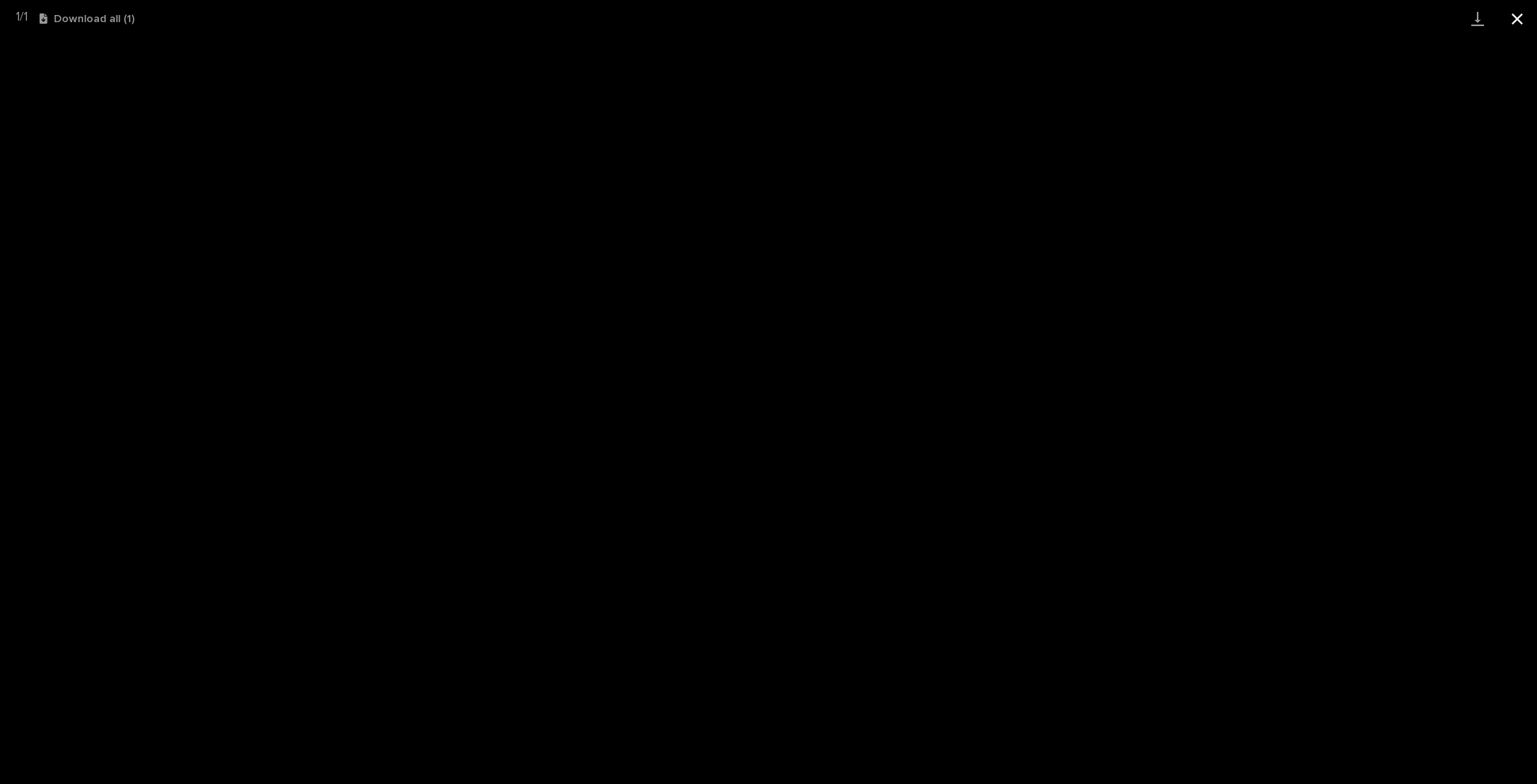
click at [1512, 20] on button "Close gallery" at bounding box center [1517, 19] width 39 height 38
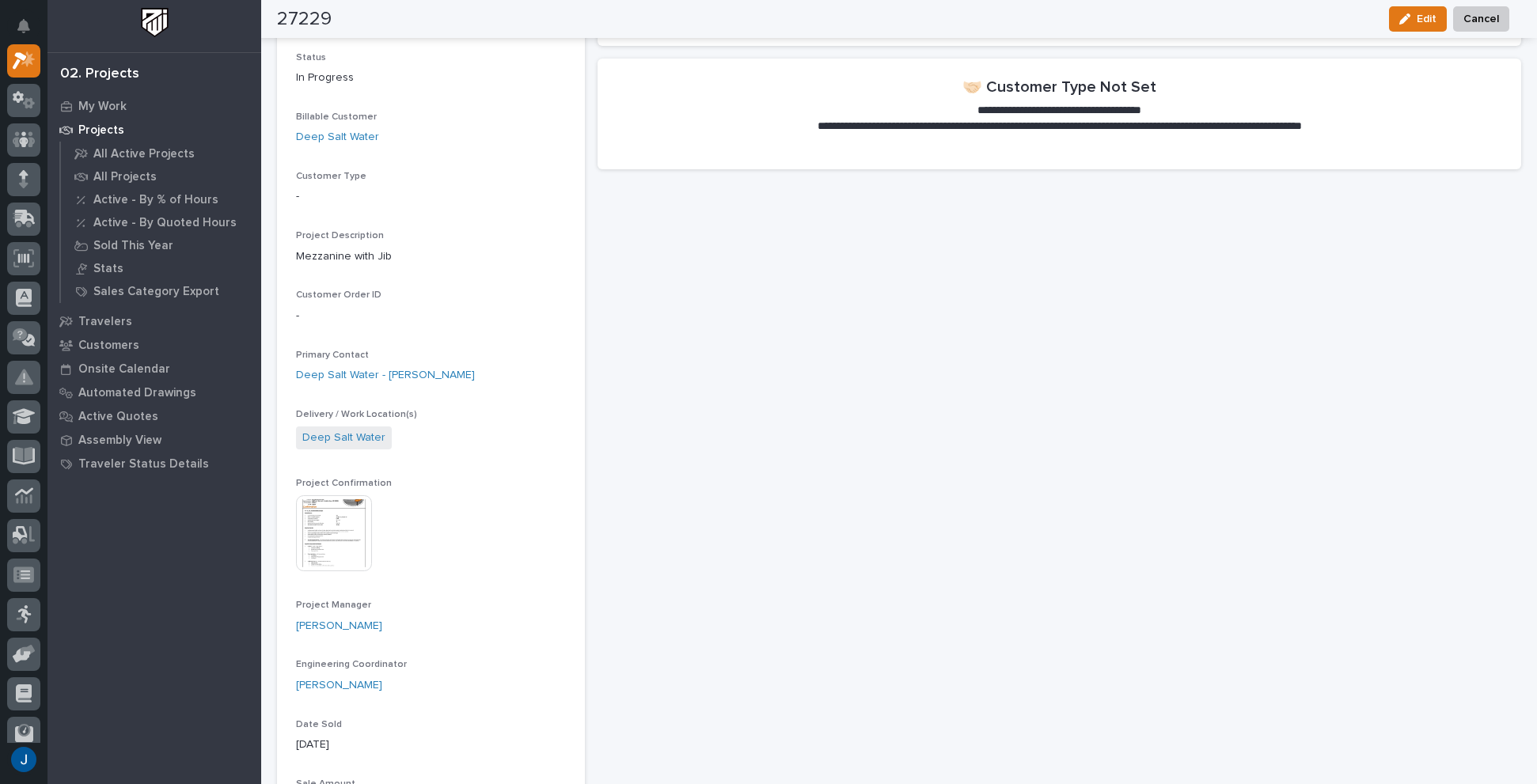
click at [339, 521] on img at bounding box center [334, 533] width 76 height 76
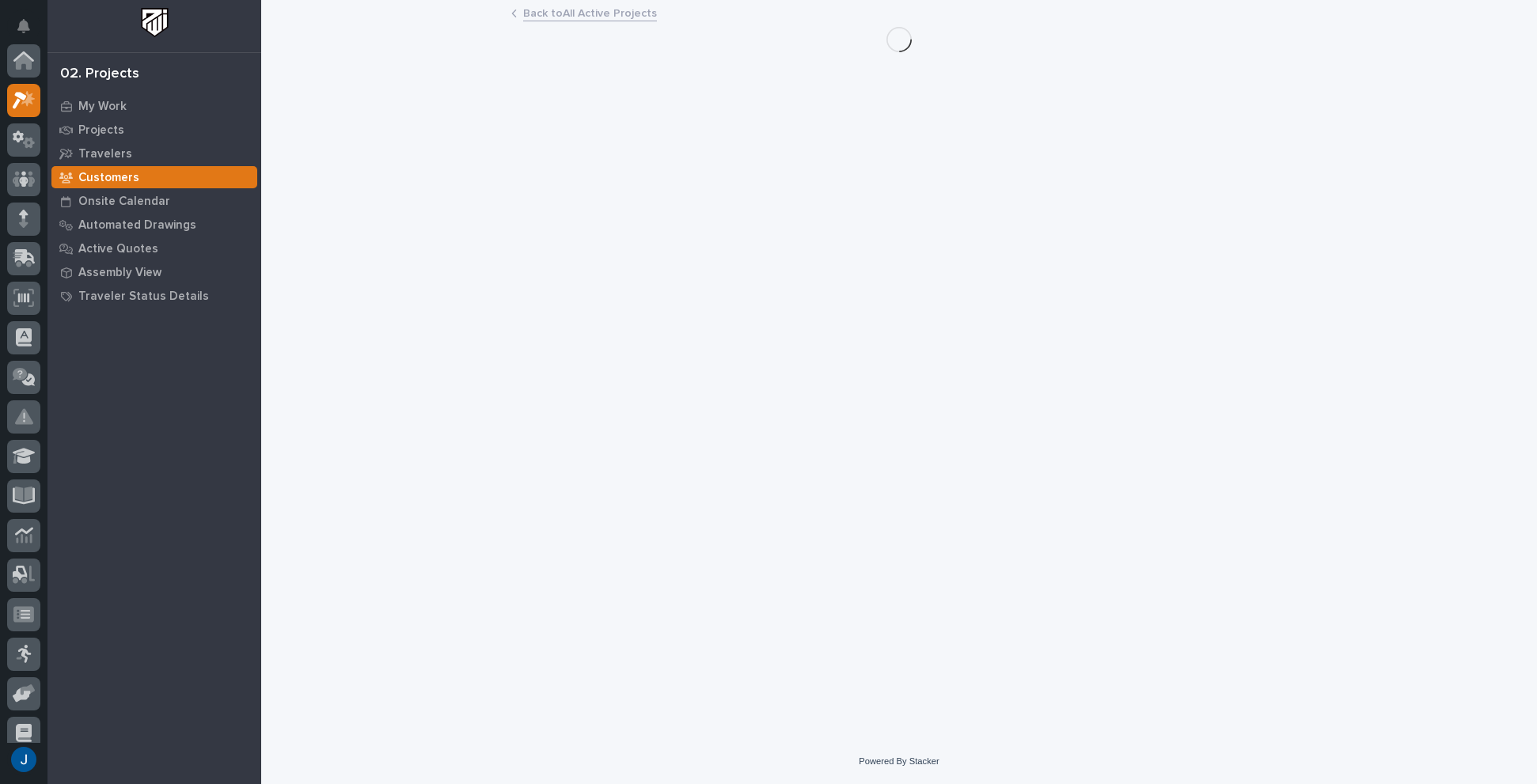
scroll to position [43, 0]
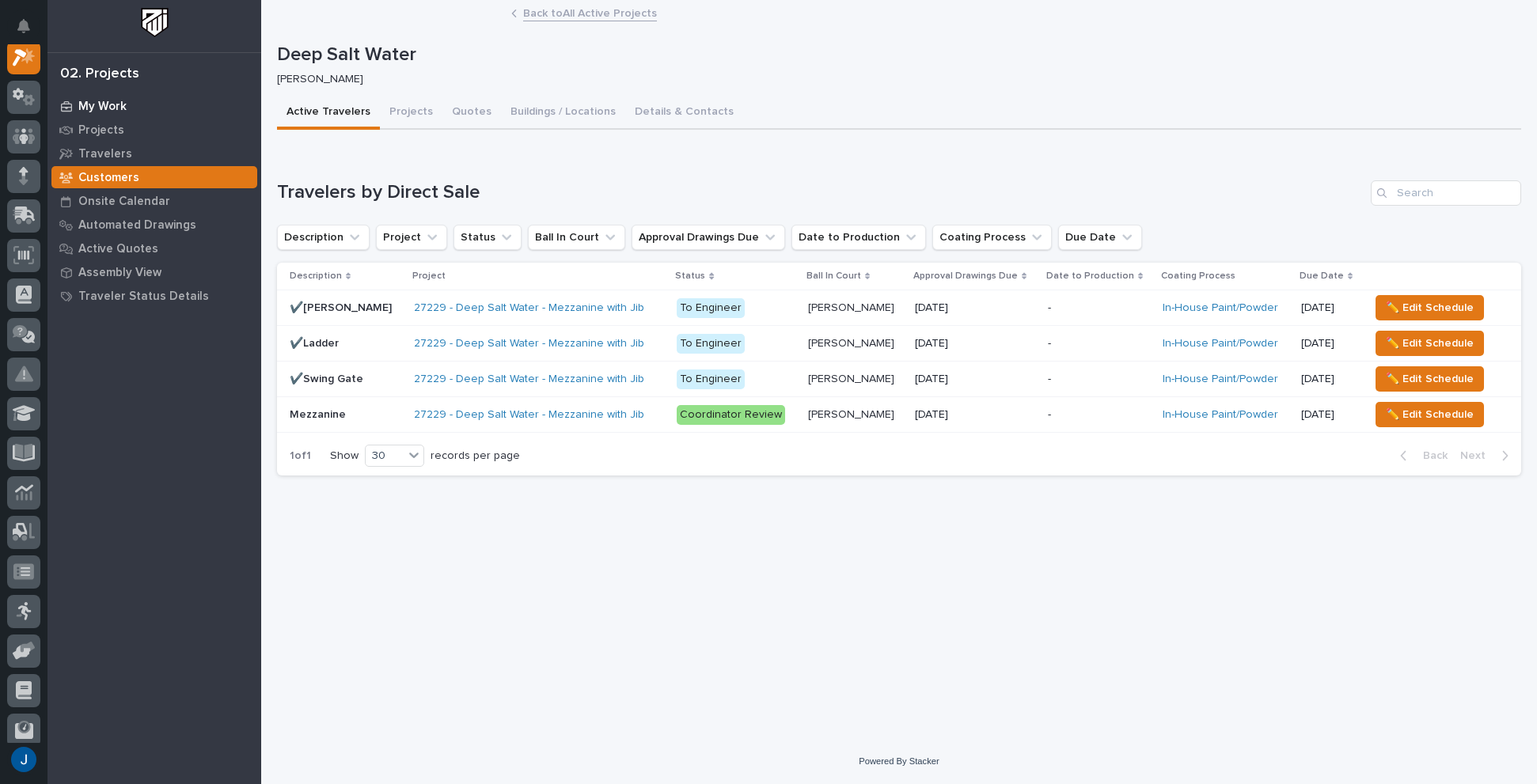
click at [100, 106] on p "My Work" at bounding box center [102, 107] width 49 height 15
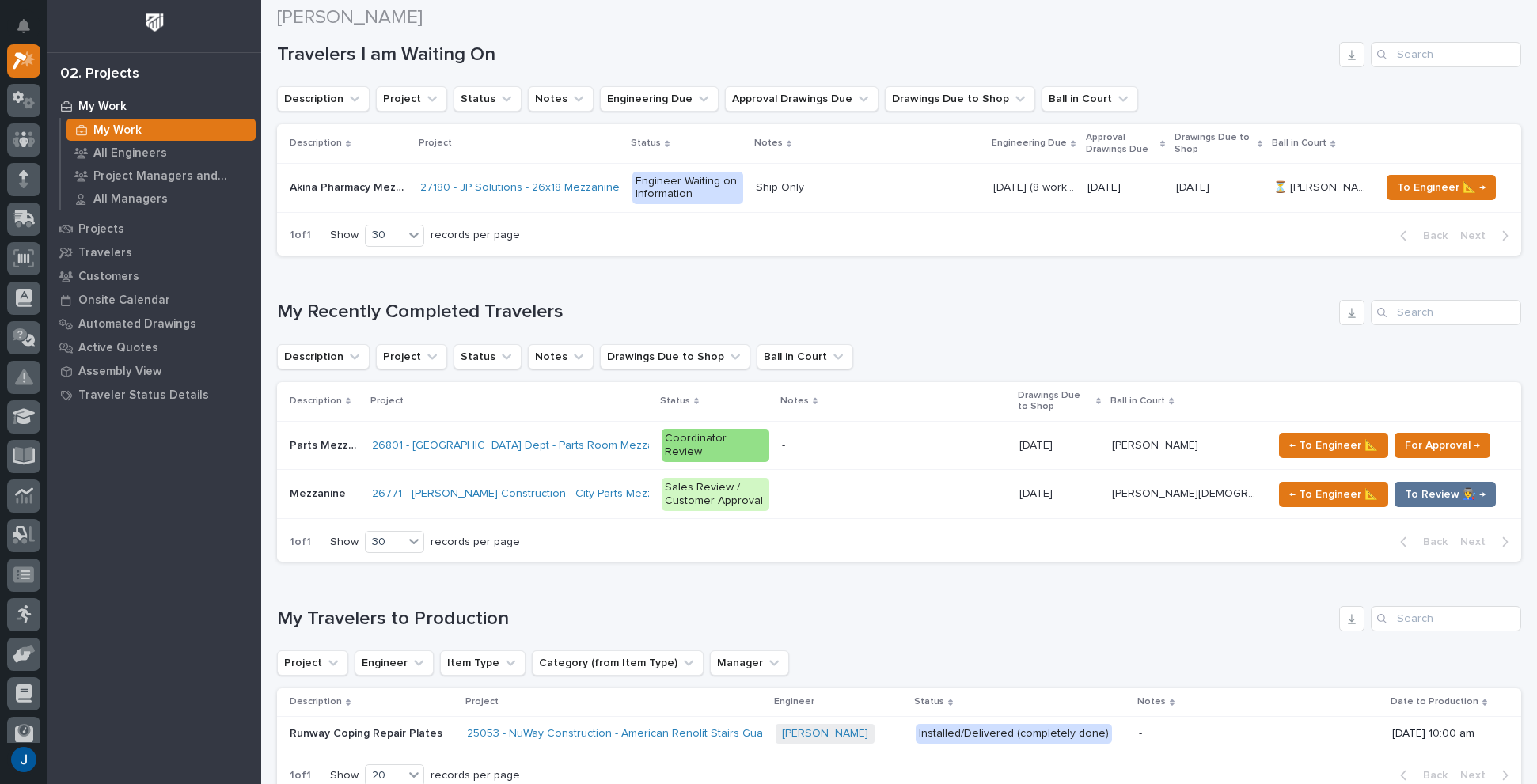
scroll to position [839, 0]
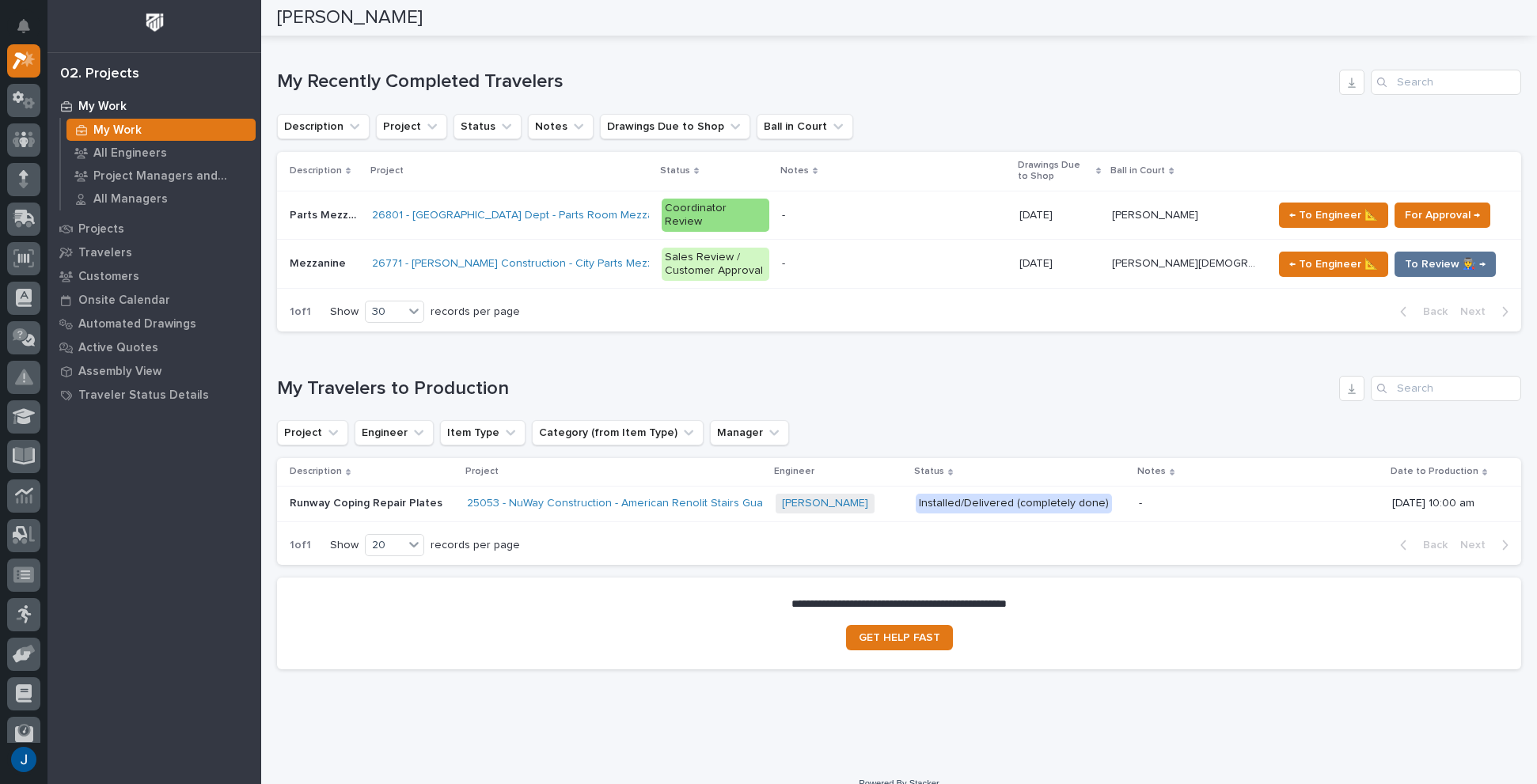
click at [300, 206] on p "Parts Mezzanine" at bounding box center [325, 213] width 73 height 16
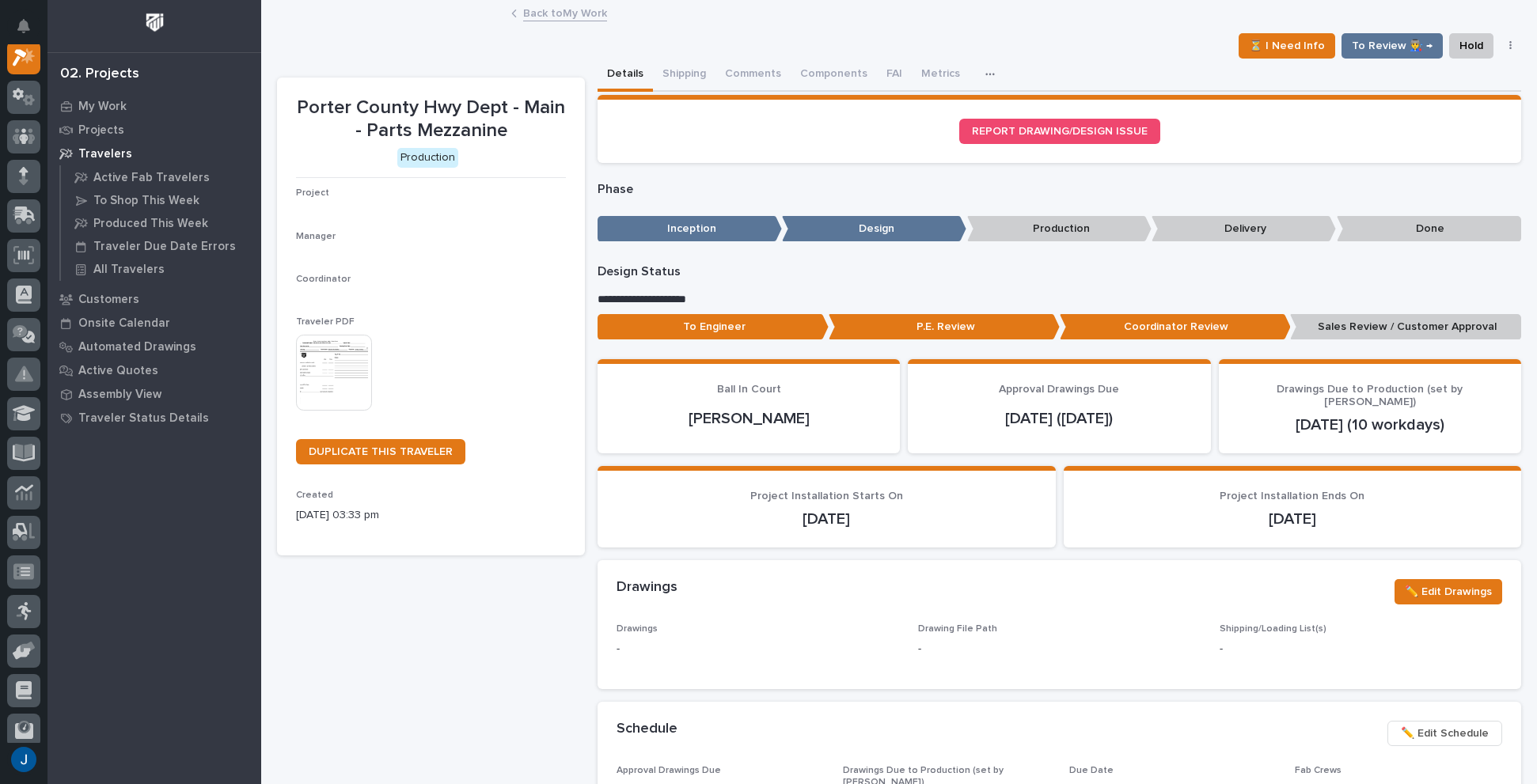
scroll to position [39, 0]
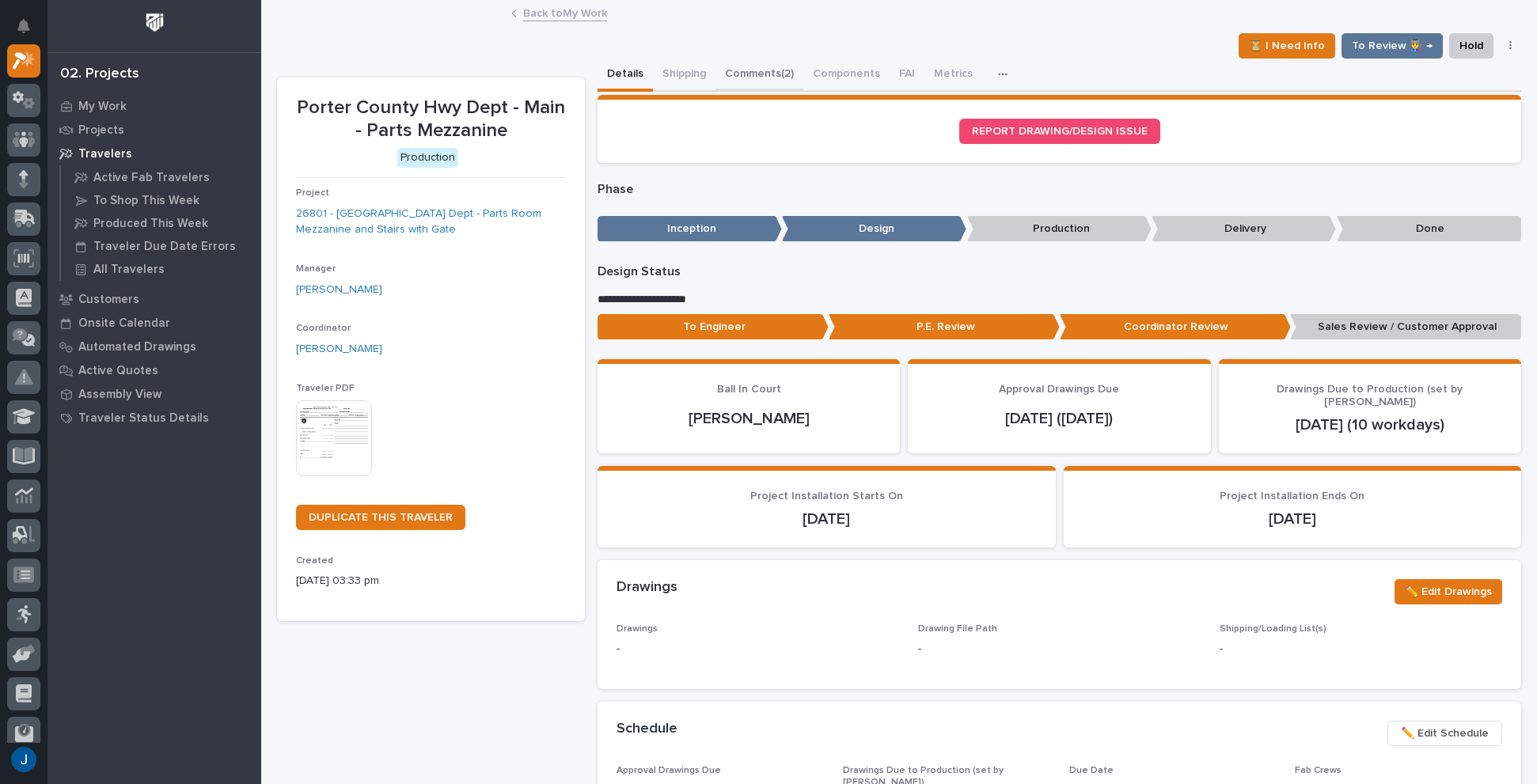
click at [745, 72] on button "Comments (2)" at bounding box center [759, 75] width 88 height 33
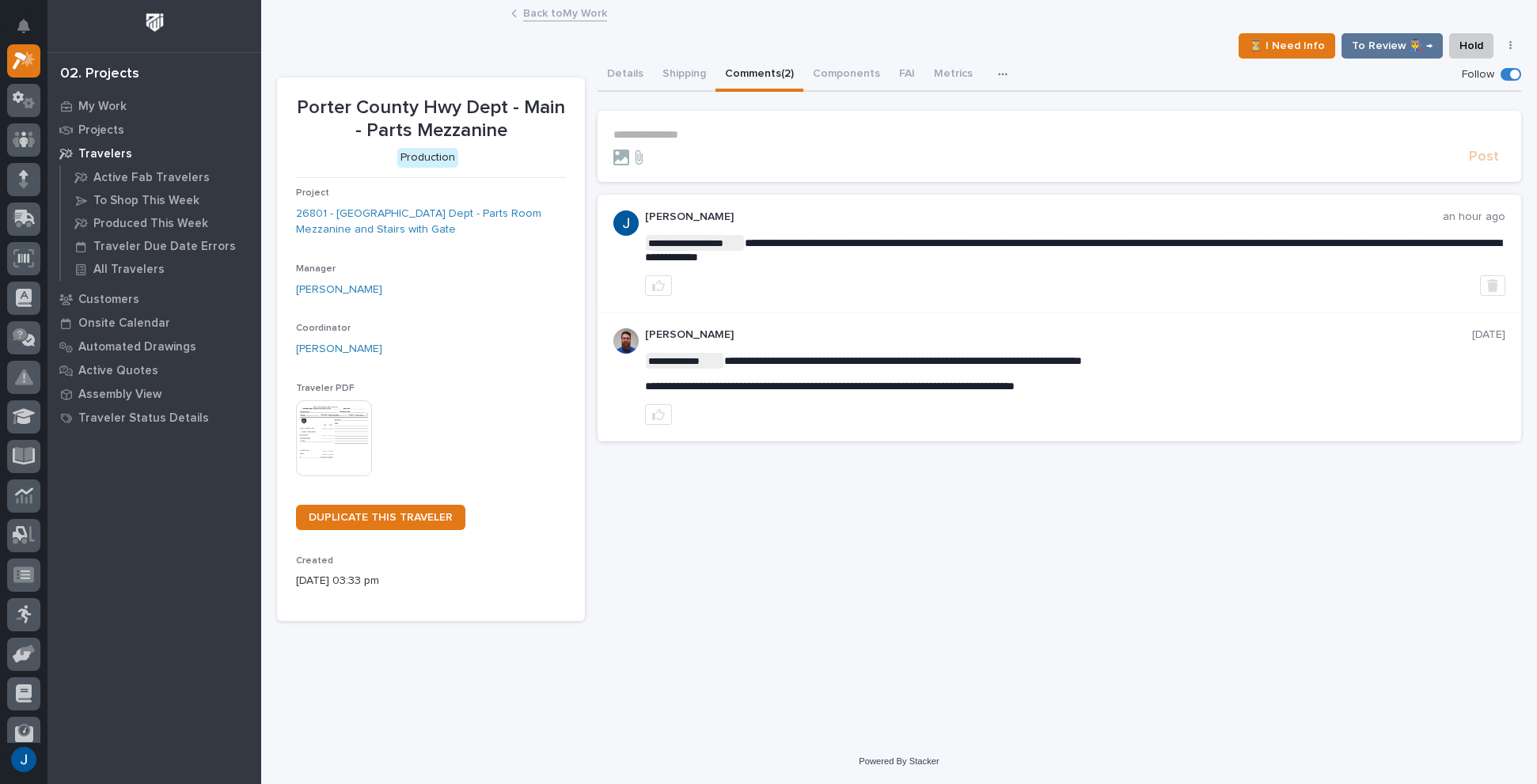
click at [325, 443] on img at bounding box center [334, 438] width 76 height 76
